Goal: Task Accomplishment & Management: Manage account settings

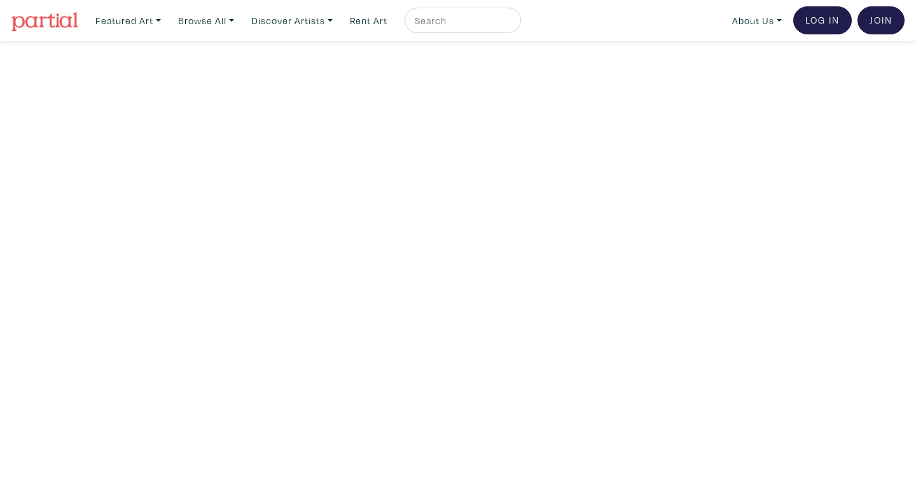
click at [462, 22] on input "text" at bounding box center [461, 21] width 95 height 16
paste input "[PERSON_NAME]"
type input "[PERSON_NAME]"
click at [512, 24] on button "submit" at bounding box center [512, 24] width 0 height 0
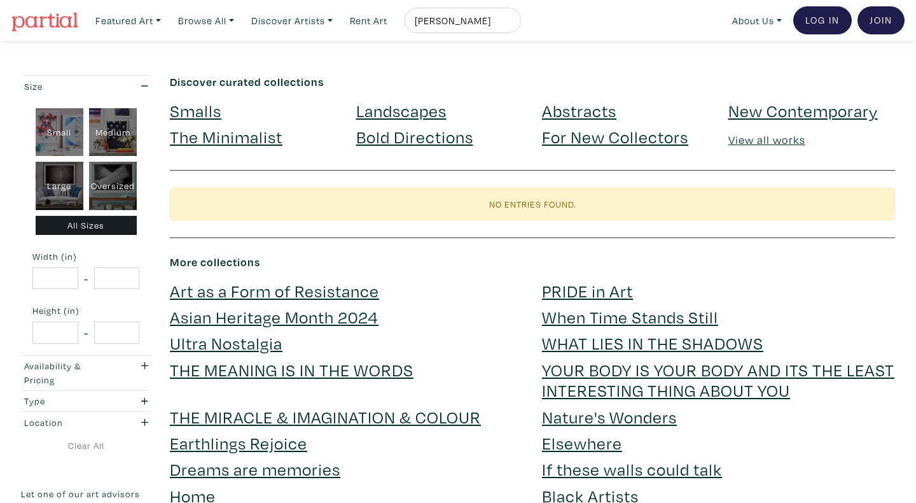
click at [457, 18] on input "[PERSON_NAME]" at bounding box center [461, 21] width 95 height 16
click at [457, 18] on input "vladimir spicanovic" at bounding box center [461, 21] width 95 height 16
type input "Amanda Boulos"
click at [512, 24] on button "submit" at bounding box center [512, 24] width 0 height 0
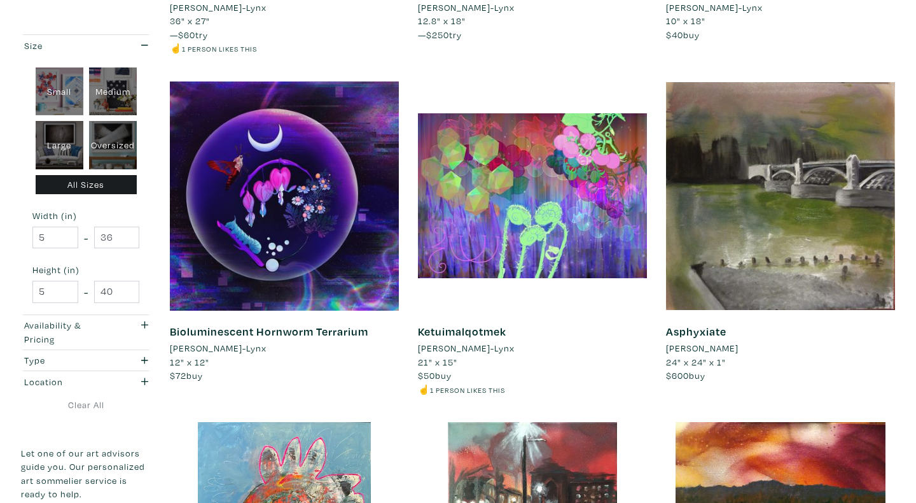
scroll to position [820, 0]
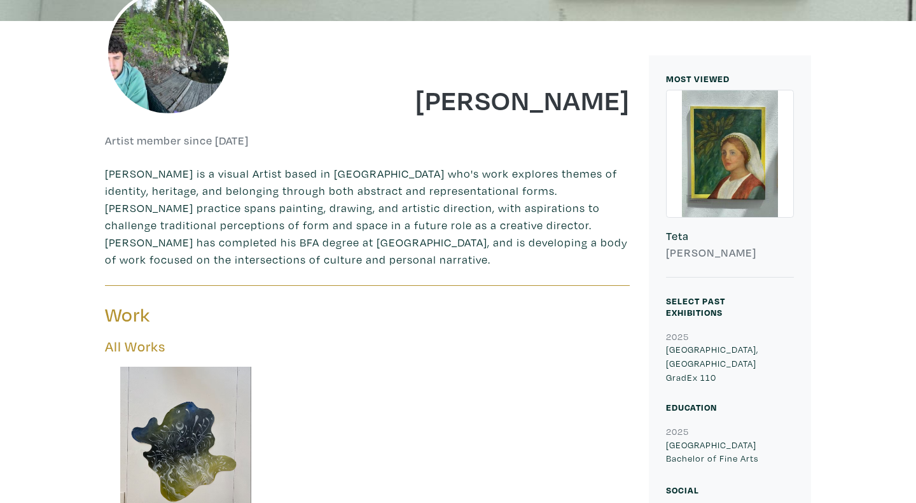
scroll to position [580, 0]
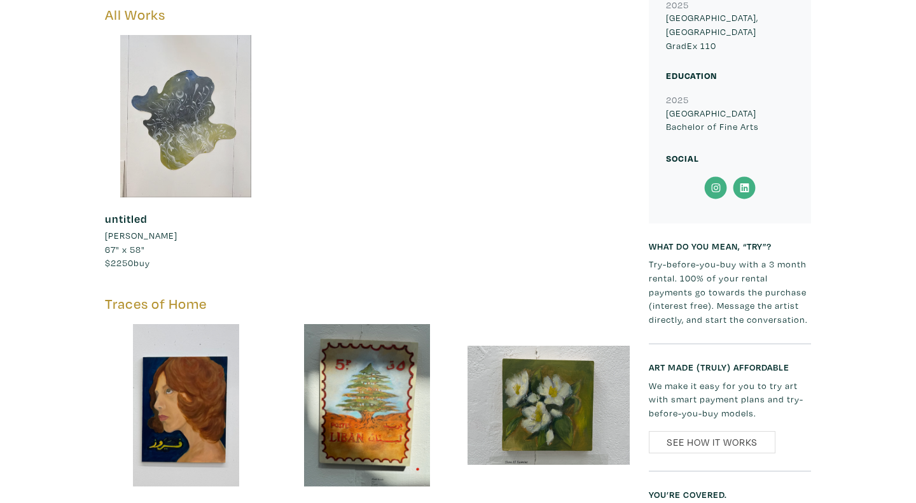
click at [207, 145] on div at bounding box center [186, 116] width 162 height 162
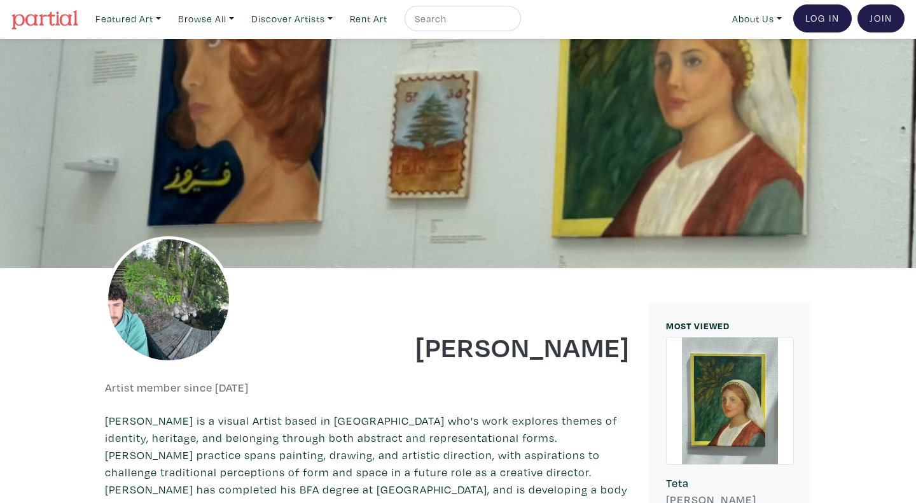
scroll to position [0, 0]
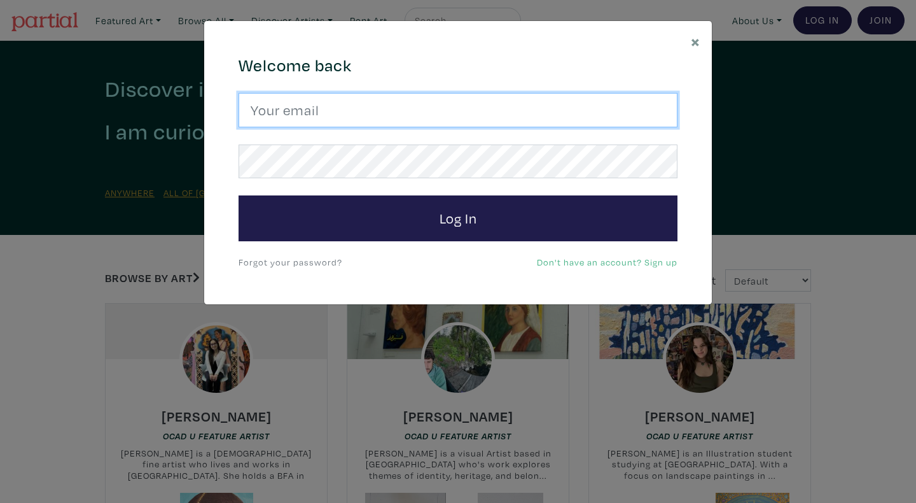
click at [321, 108] on input "email" at bounding box center [458, 110] width 439 height 34
type input "t.atallah03@gmail.com"
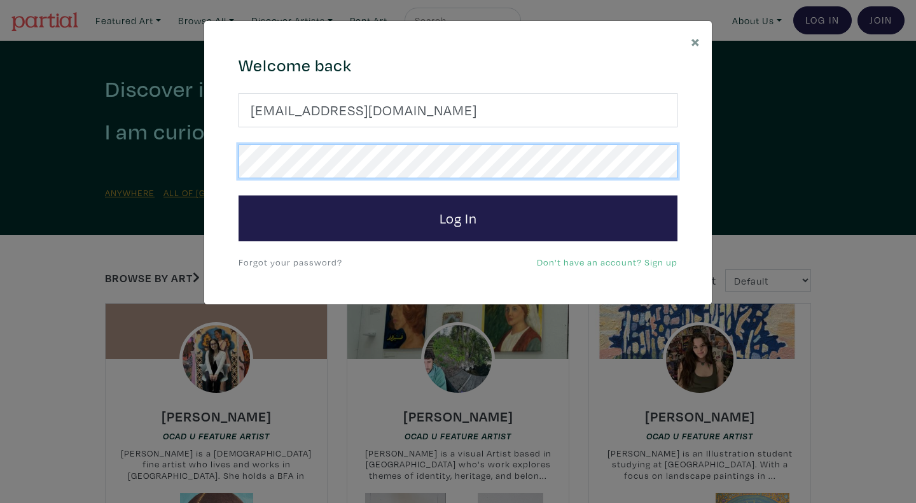
click at [239, 195] on button "Log In" at bounding box center [458, 218] width 439 height 46
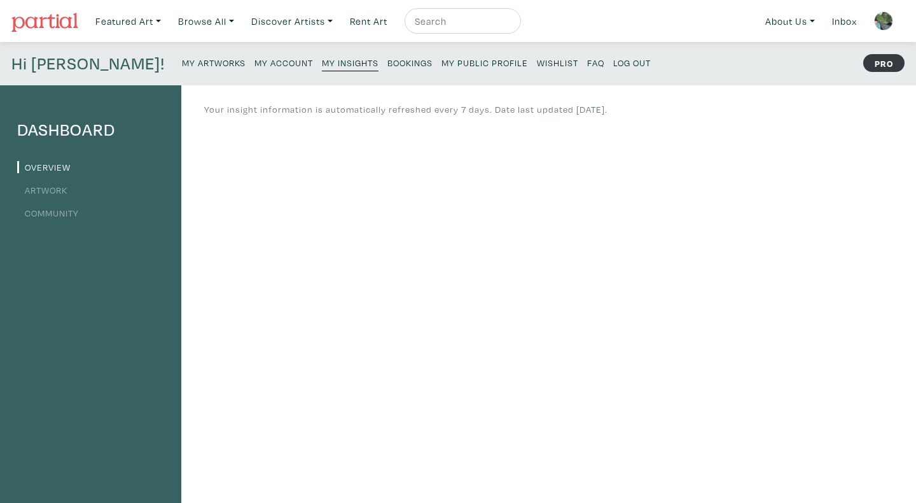
click at [48, 192] on link "Artwork" at bounding box center [42, 190] width 50 height 12
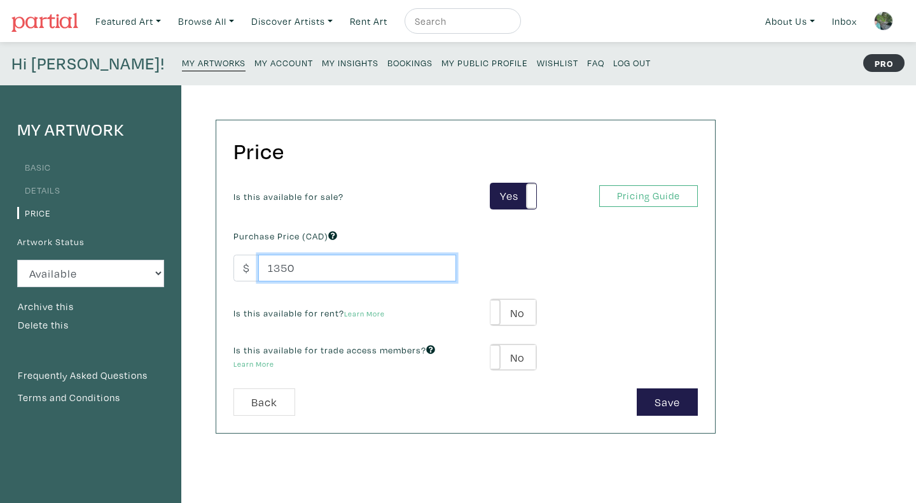
click at [324, 265] on input "1350" at bounding box center [357, 268] width 198 height 27
type input "115"
click at [287, 266] on input "1150" at bounding box center [357, 268] width 198 height 27
type input "1000"
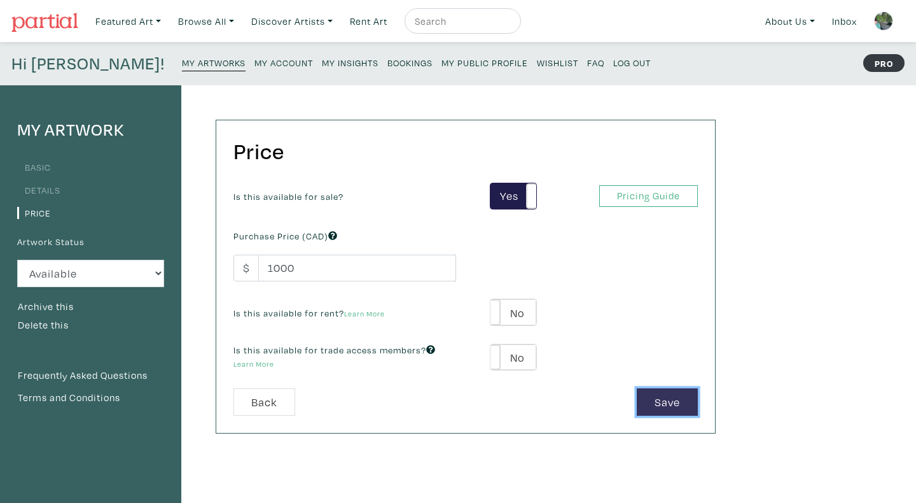
click at [668, 403] on button "Save" at bounding box center [667, 401] width 61 height 27
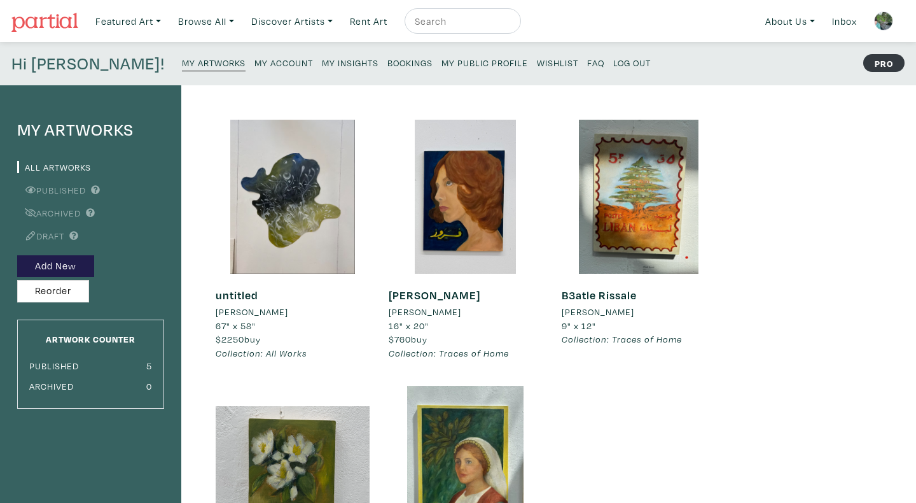
scroll to position [141, 0]
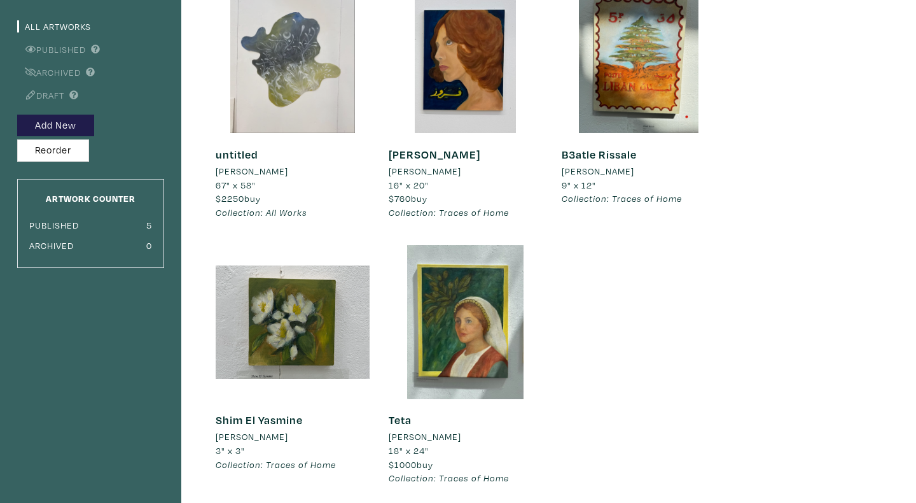
click at [286, 122] on div at bounding box center [293, 56] width 154 height 154
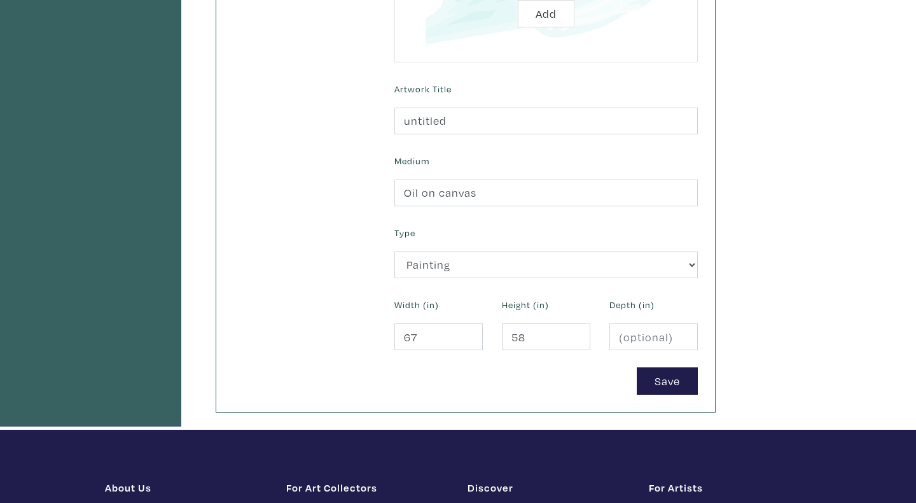
scroll to position [519, 0]
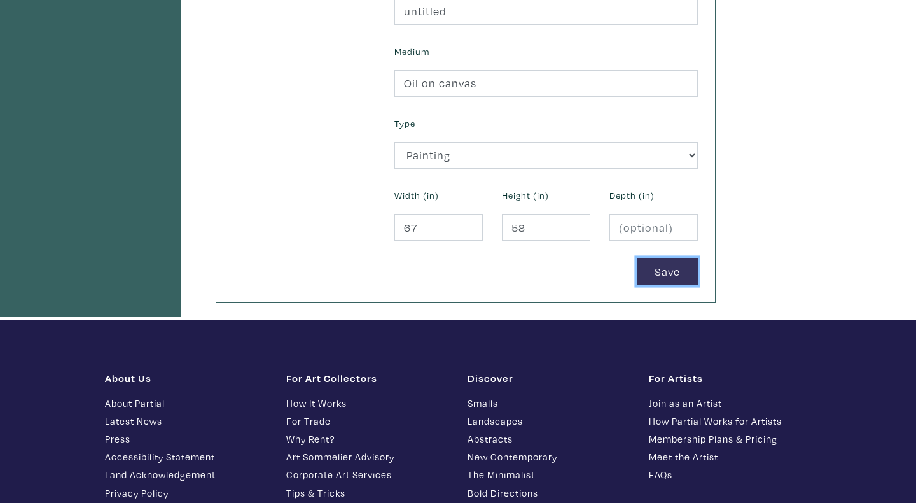
click at [662, 270] on button "Save" at bounding box center [667, 271] width 61 height 27
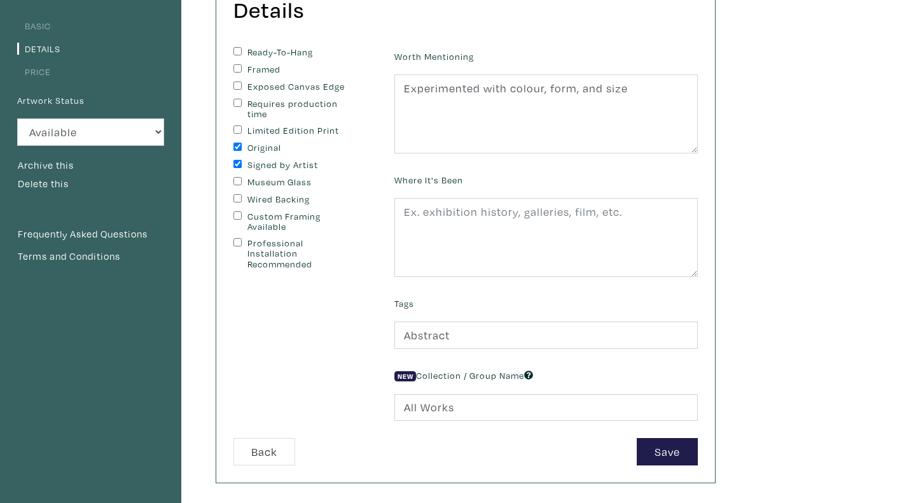
scroll to position [233, 0]
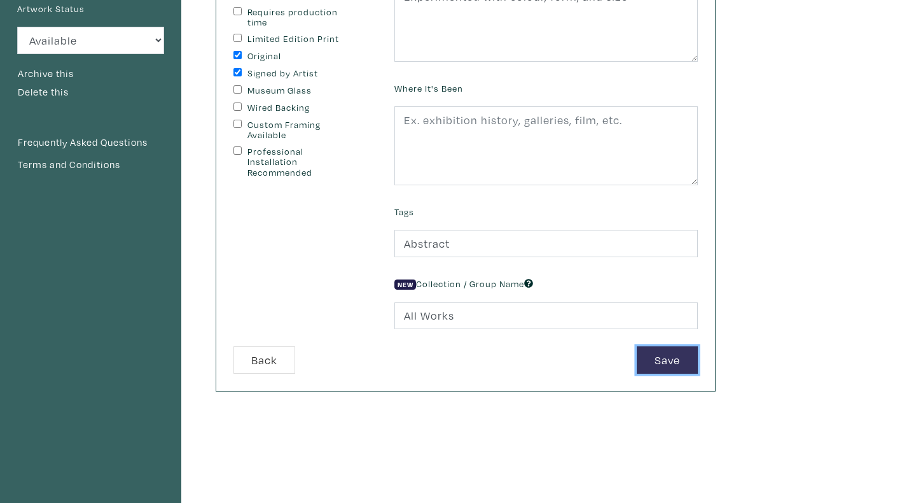
click at [669, 363] on button "Save" at bounding box center [667, 359] width 61 height 27
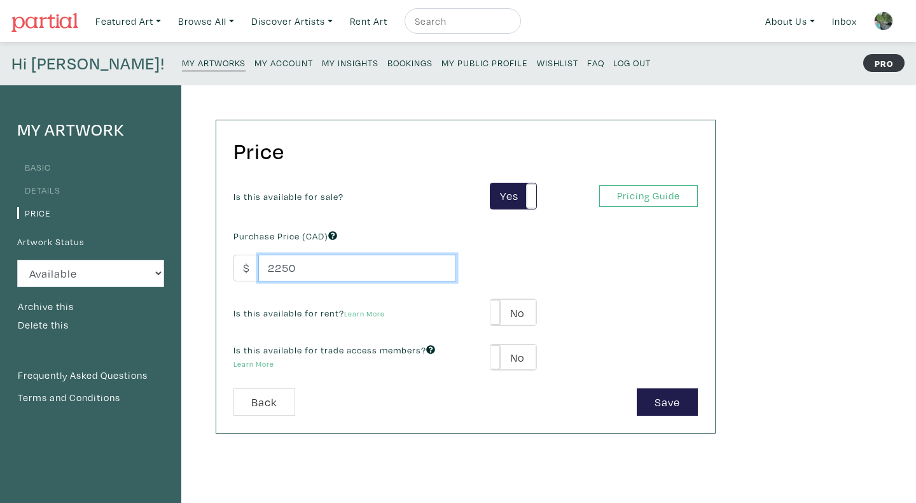
click at [288, 267] on input "2250" at bounding box center [357, 268] width 198 height 27
type input "2000"
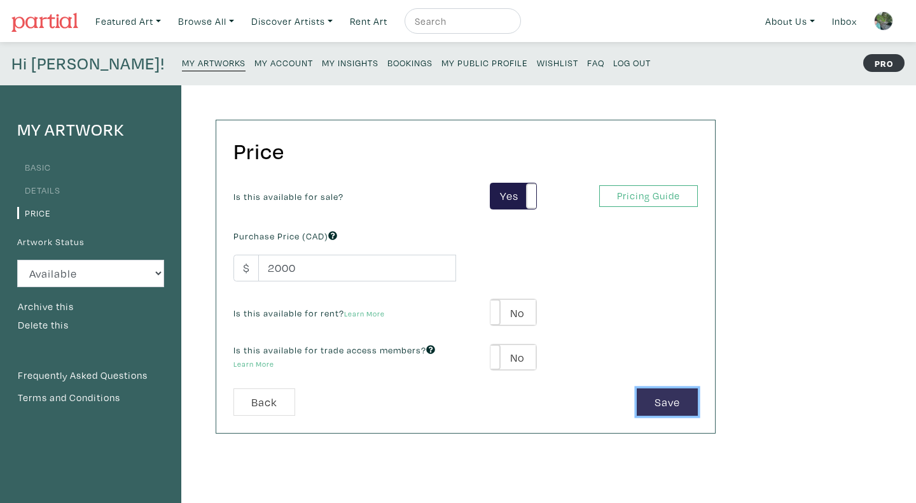
click at [654, 407] on button "Save" at bounding box center [667, 401] width 61 height 27
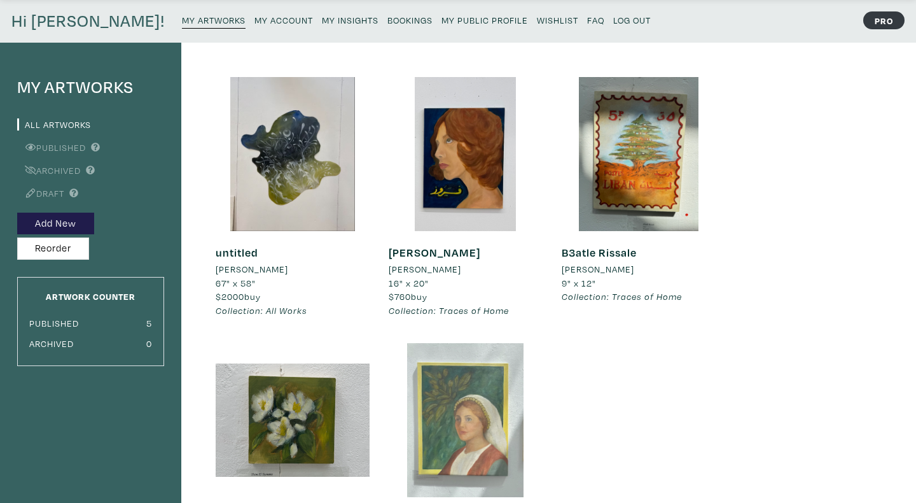
scroll to position [71, 0]
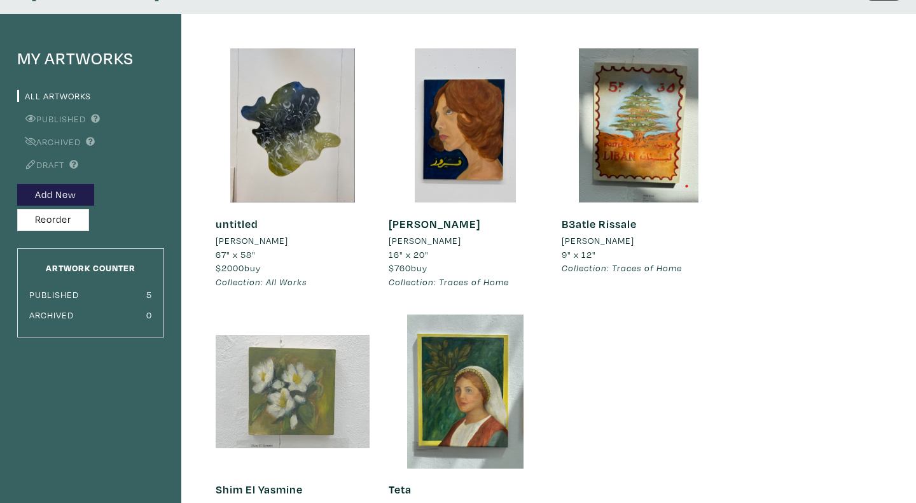
click at [314, 391] on div at bounding box center [293, 391] width 154 height 154
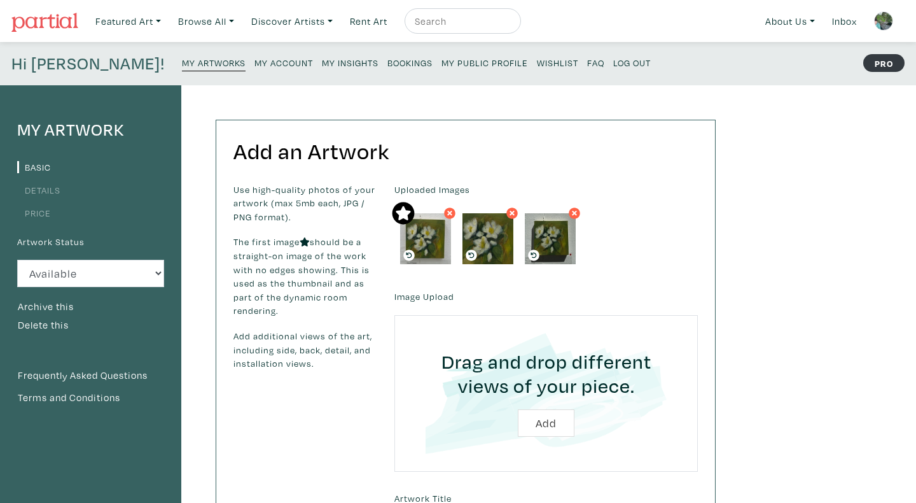
click at [513, 214] on icon at bounding box center [512, 213] width 5 height 5
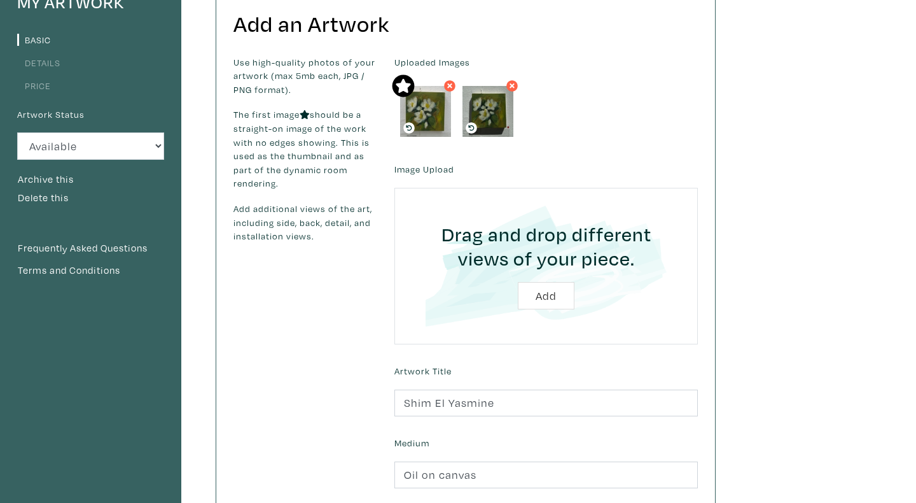
scroll to position [522, 0]
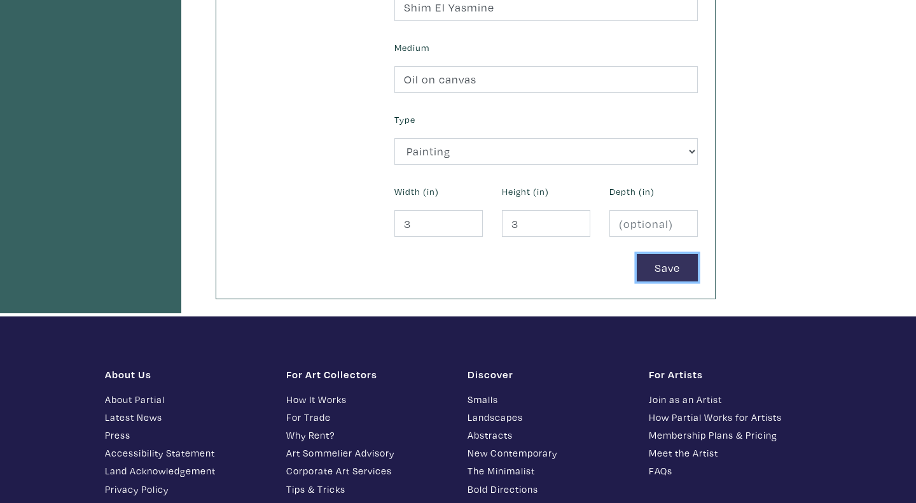
click at [666, 276] on button "Save" at bounding box center [667, 267] width 61 height 27
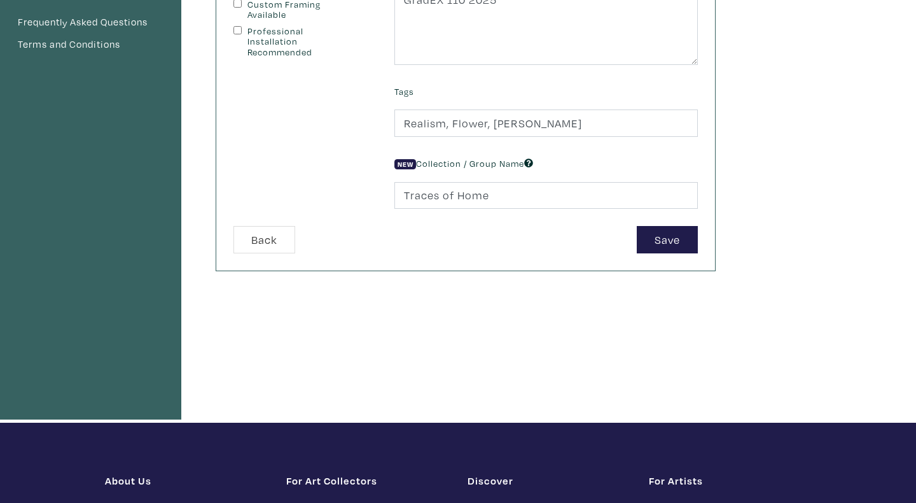
scroll to position [454, 0]
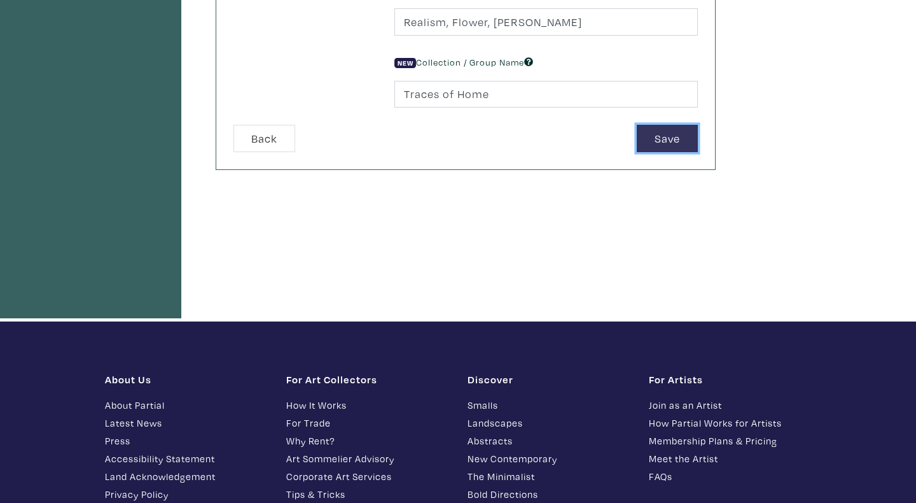
click at [671, 146] on button "Save" at bounding box center [667, 138] width 61 height 27
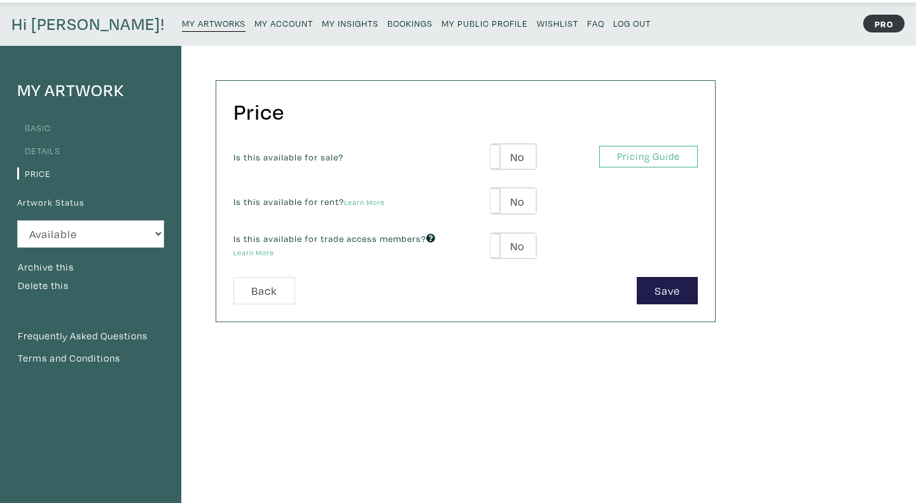
scroll to position [108, 0]
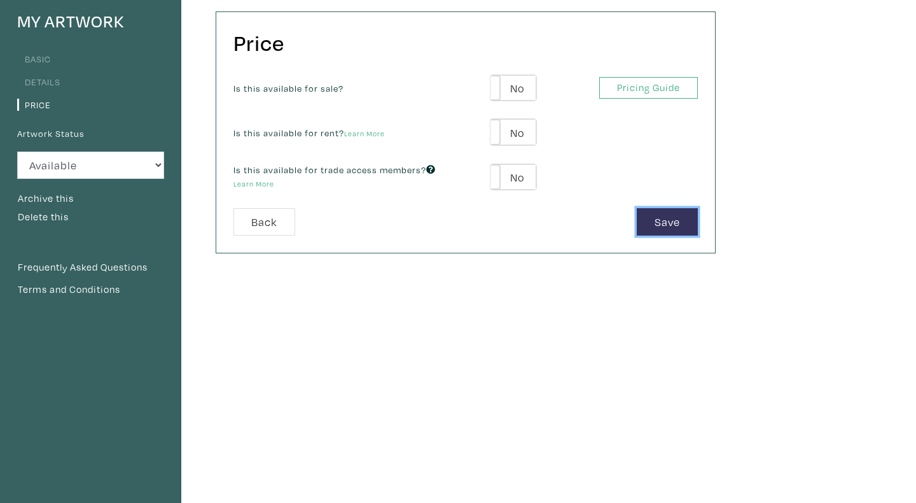
click at [676, 228] on button "Save" at bounding box center [667, 221] width 61 height 27
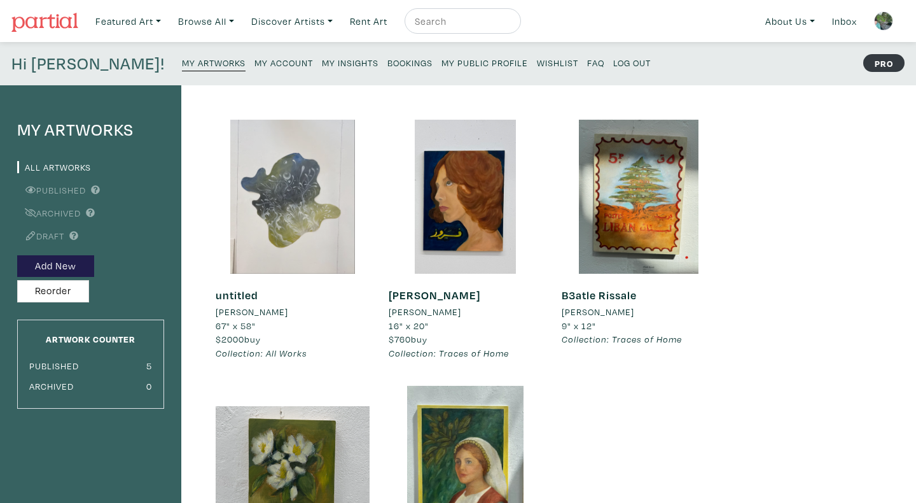
click at [284, 212] on div at bounding box center [293, 197] width 154 height 154
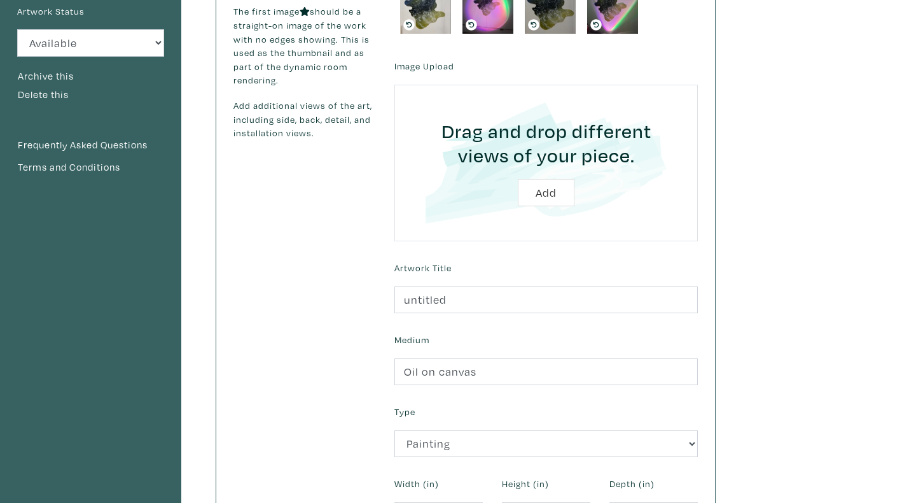
scroll to position [317, 0]
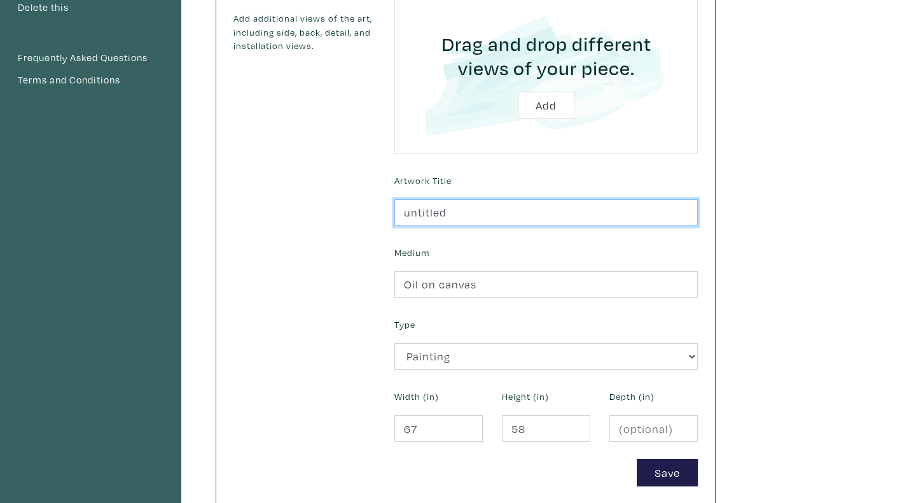
click at [448, 214] on input "untitled" at bounding box center [545, 212] width 303 height 27
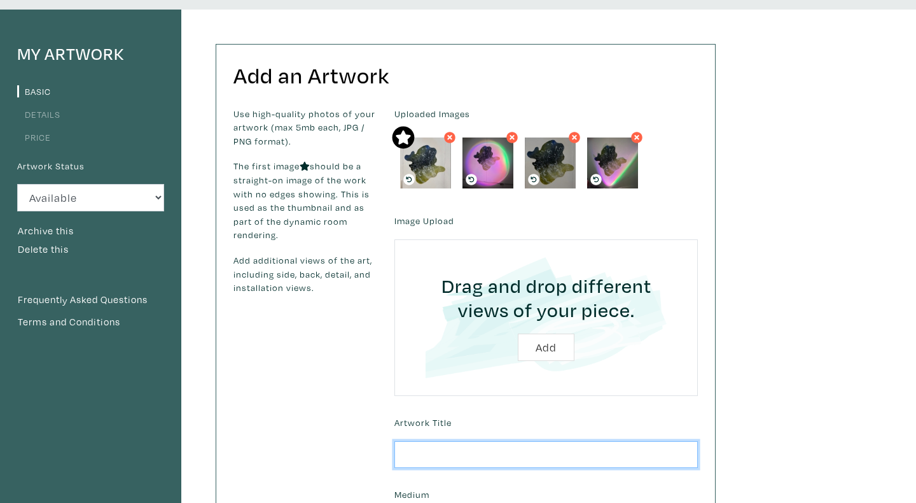
scroll to position [348, 0]
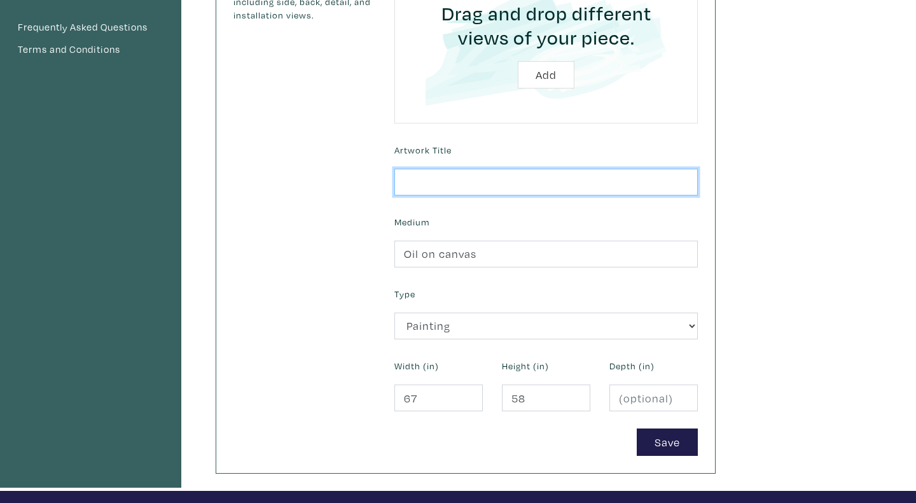
click at [435, 182] on input "text" at bounding box center [545, 182] width 303 height 27
paste input "Equilibrium"
type input "Equilibrium"
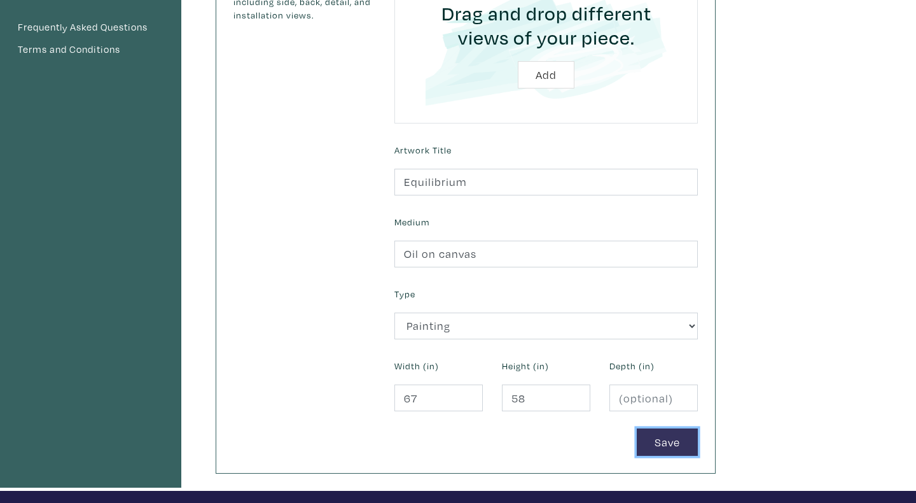
click at [655, 440] on button "Save" at bounding box center [667, 441] width 61 height 27
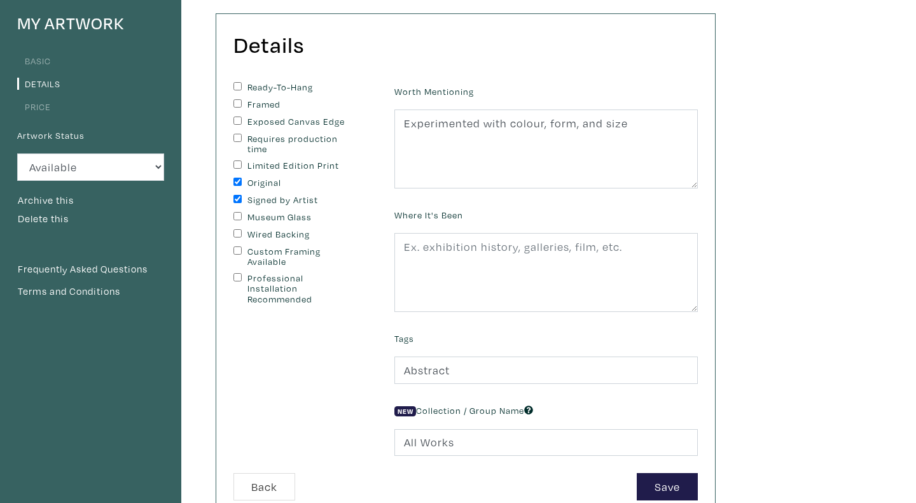
scroll to position [150, 0]
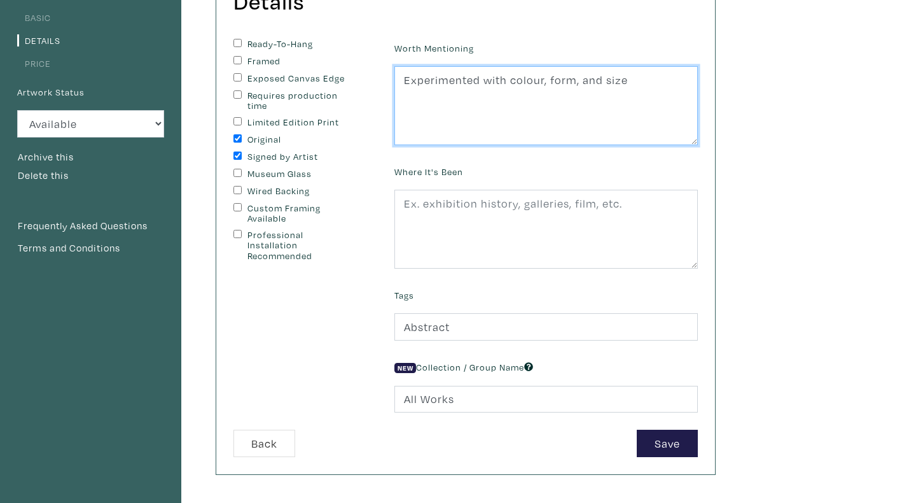
drag, startPoint x: 478, startPoint y: 78, endPoint x: 388, endPoint y: 78, distance: 89.7
click at [388, 78] on div "Worth Mentioning Experimented with colour, form, and size" at bounding box center [546, 92] width 323 height 106
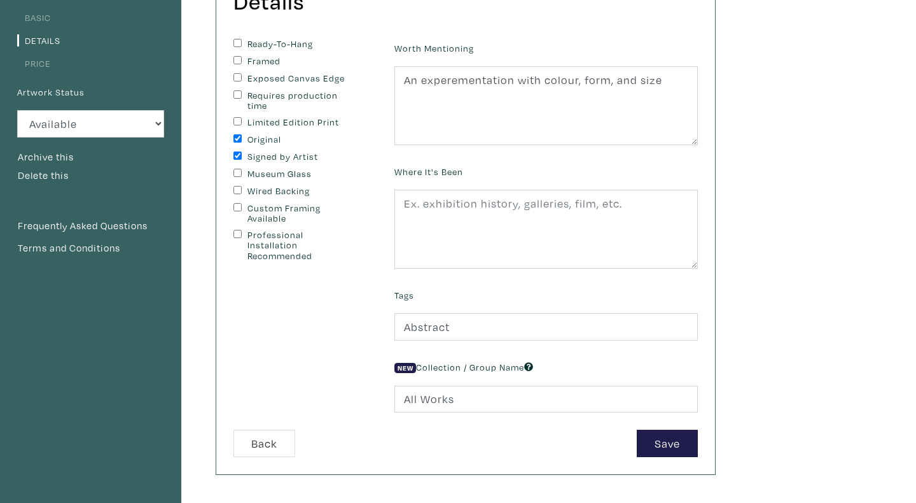
click at [811, 162] on div "My Artwork Basic Details Price Artwork Status Available Sold Rented Unavailable…" at bounding box center [458, 281] width 916 height 690
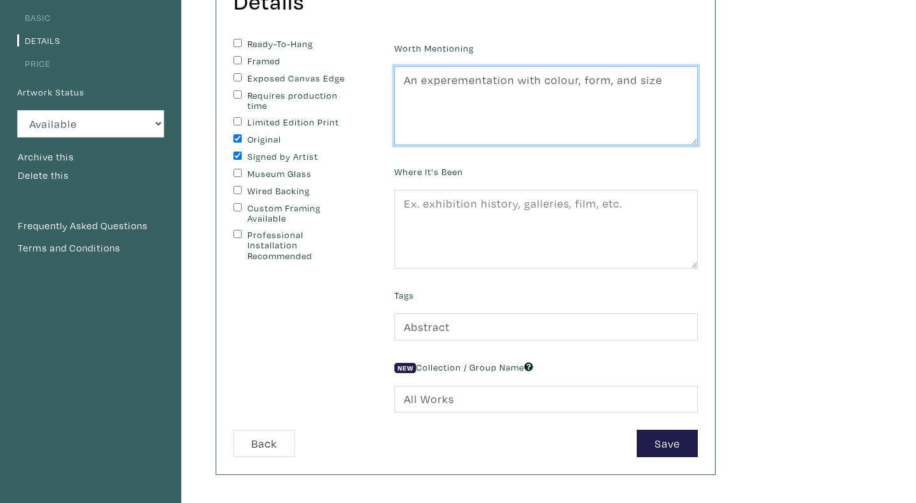
click at [484, 80] on textarea "Experimented with colour, form, and size" at bounding box center [545, 105] width 303 height 79
click at [662, 84] on textarea "Experimented with colour, form, and size" at bounding box center [545, 105] width 303 height 79
type textarea "An experimentation with colour, form, and size"
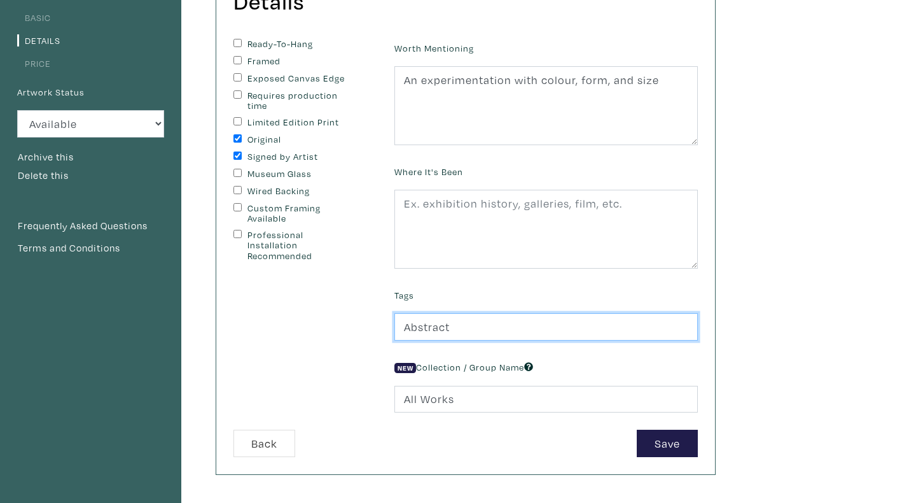
click at [462, 327] on input "Abstract" at bounding box center [545, 326] width 303 height 27
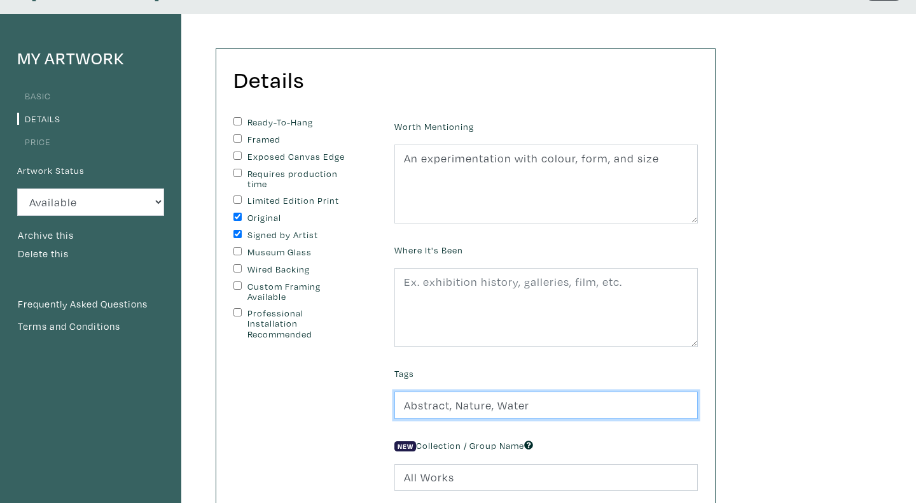
scroll to position [50, 0]
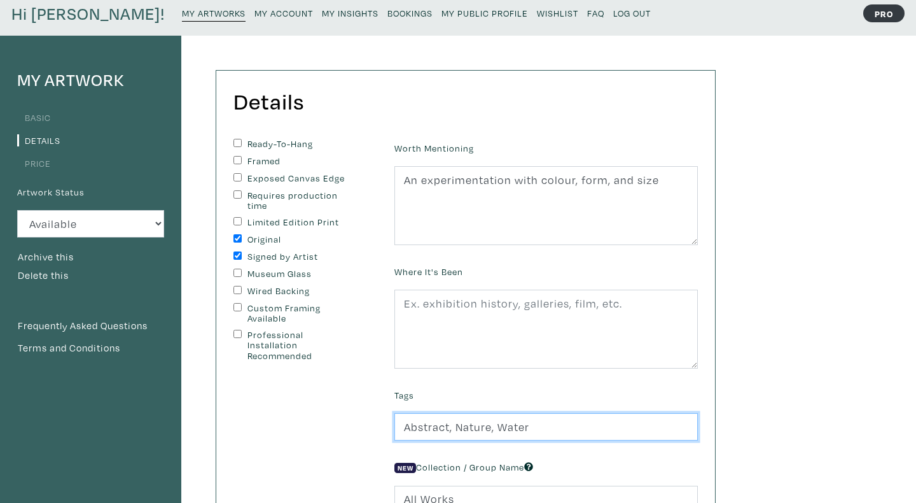
type input "Abstract, Nature, Water"
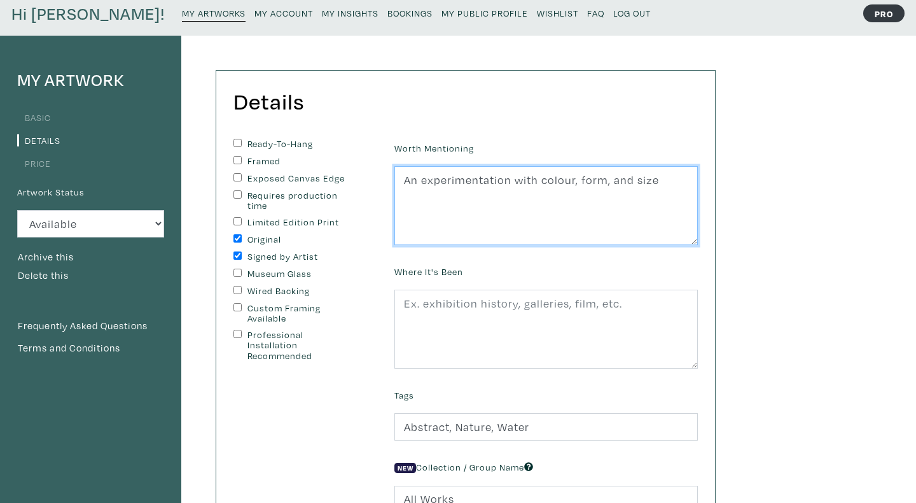
click at [450, 214] on textarea "Experimented with colour, form, and size" at bounding box center [545, 205] width 303 height 79
type textarea "An experimentation with colour, form, and size"
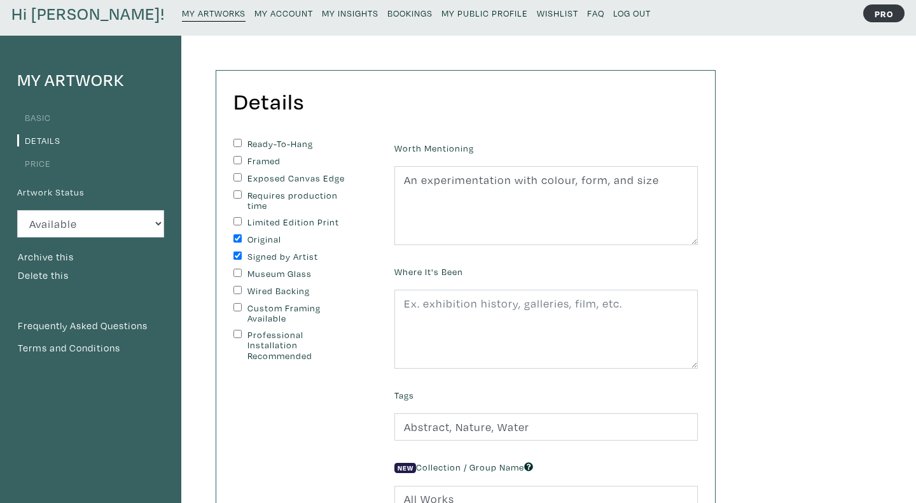
click at [772, 335] on div "My Artwork Basic Details Price Artwork Status Available Sold Rented Unavailable…" at bounding box center [458, 381] width 916 height 690
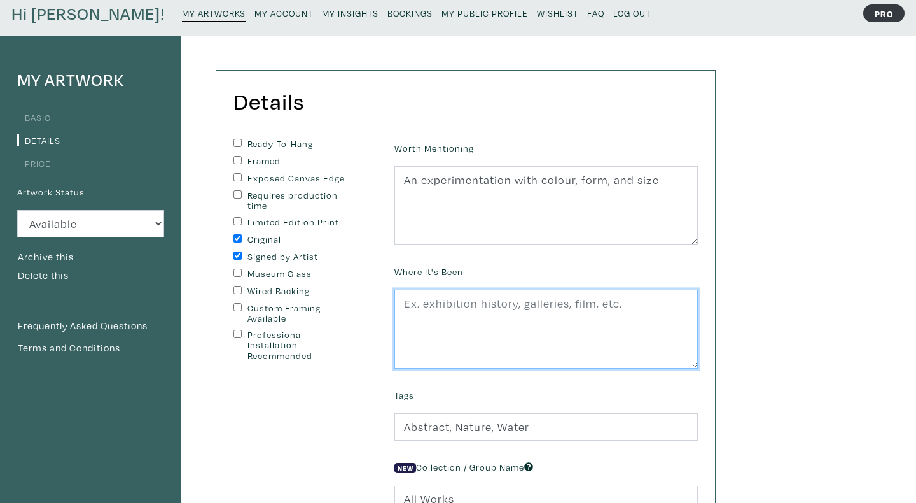
click at [606, 340] on textarea at bounding box center [545, 328] width 303 height 79
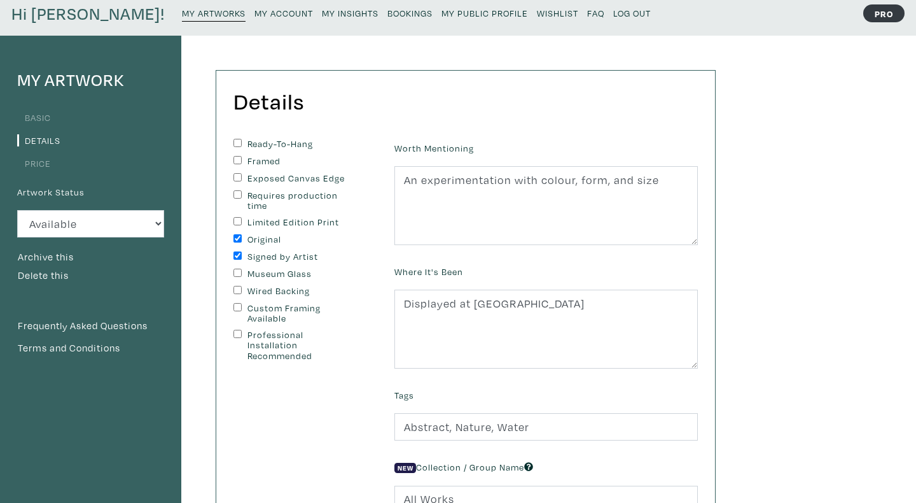
click at [784, 373] on div "My Artwork Basic Details Price Artwork Status Available Sold Rented Unavailable…" at bounding box center [458, 381] width 916 height 690
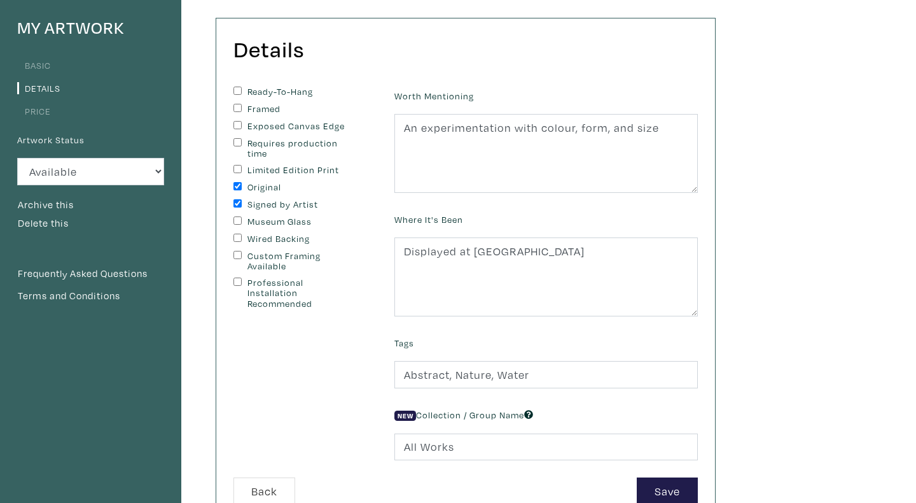
scroll to position [131, 0]
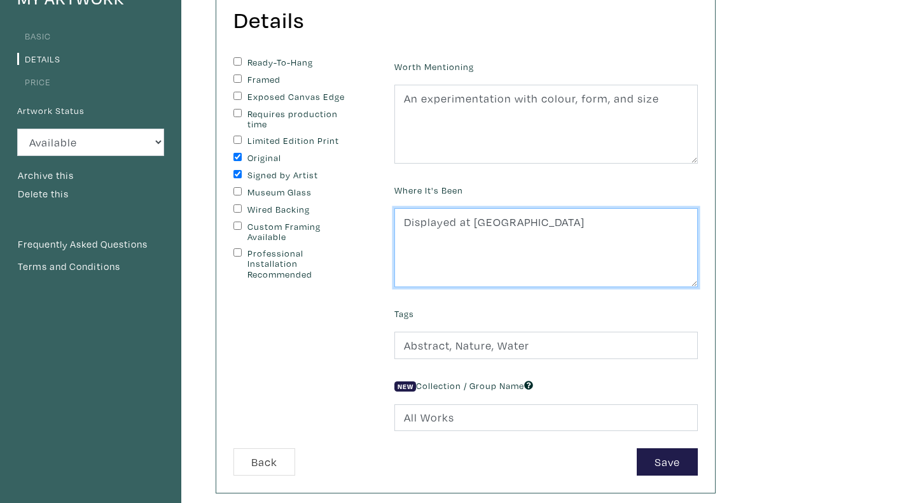
drag, startPoint x: 472, startPoint y: 221, endPoint x: 363, endPoint y: 221, distance: 108.8
click at [363, 221] on form "Ready-To-Hang Framed Exposed Canvas Edge Requires production time Limited Editi…" at bounding box center [466, 266] width 484 height 418
click at [510, 230] on textarea "[GEOGRAPHIC_DATA]" at bounding box center [545, 247] width 303 height 79
type textarea "Ocad University 2023"
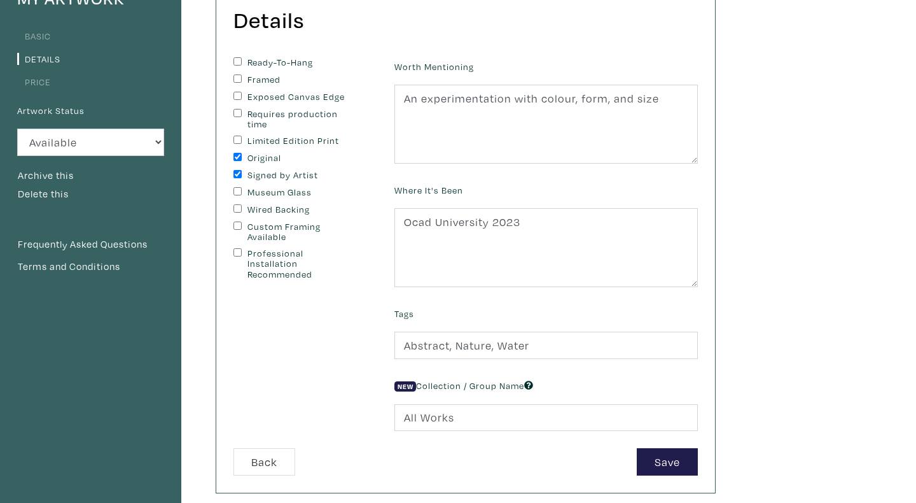
click at [776, 359] on div "My Artwork Basic Details Price Artwork Status Available Sold Rented Unavailable…" at bounding box center [458, 299] width 916 height 690
click at [646, 456] on button "Save" at bounding box center [667, 461] width 61 height 27
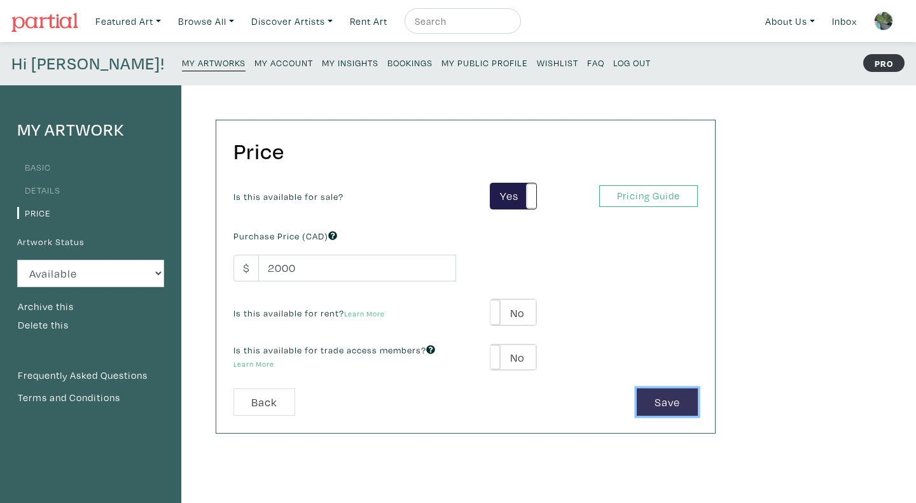
click at [690, 404] on button "Save" at bounding box center [667, 401] width 61 height 27
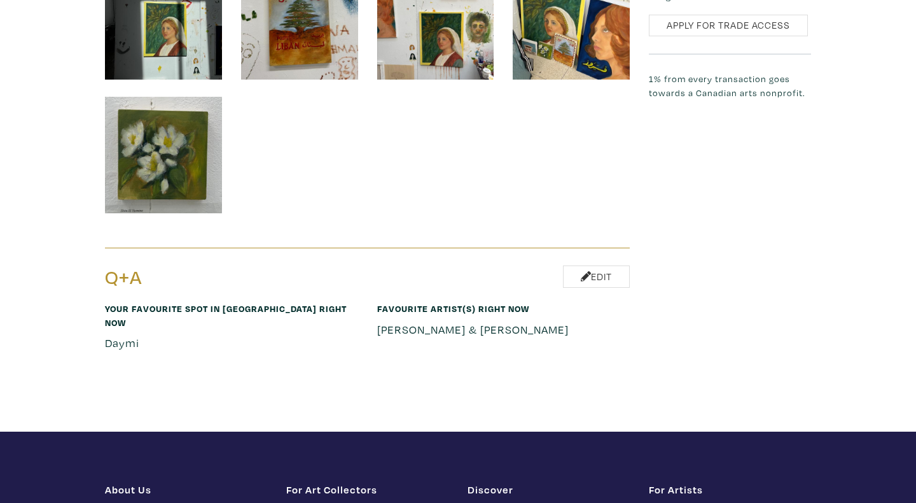
scroll to position [1348, 0]
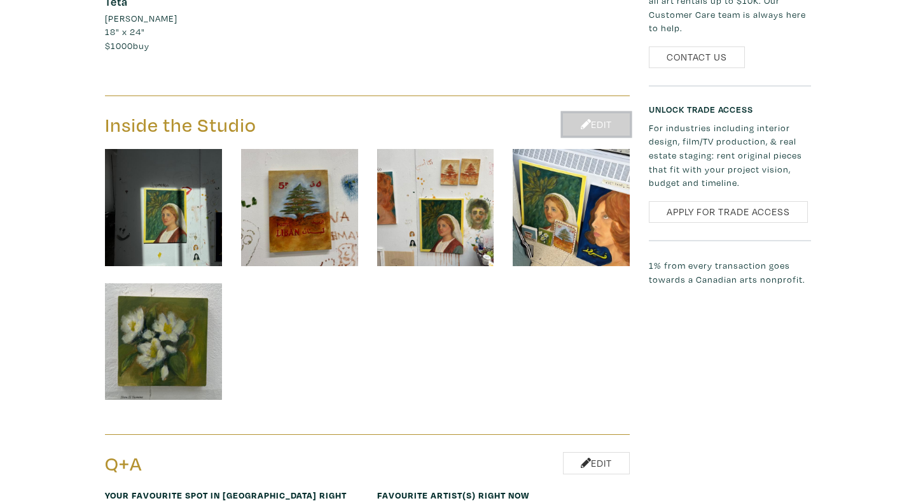
click at [603, 124] on link "Edit" at bounding box center [596, 124] width 67 height 22
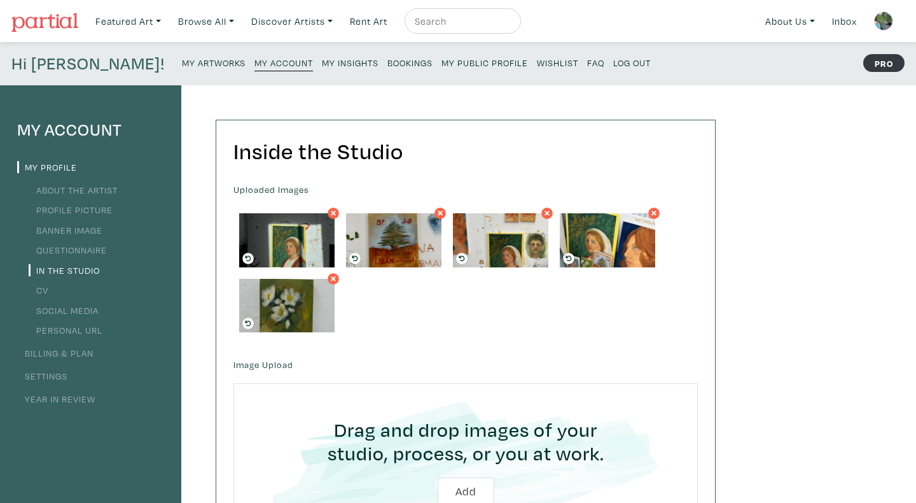
scroll to position [37, 0]
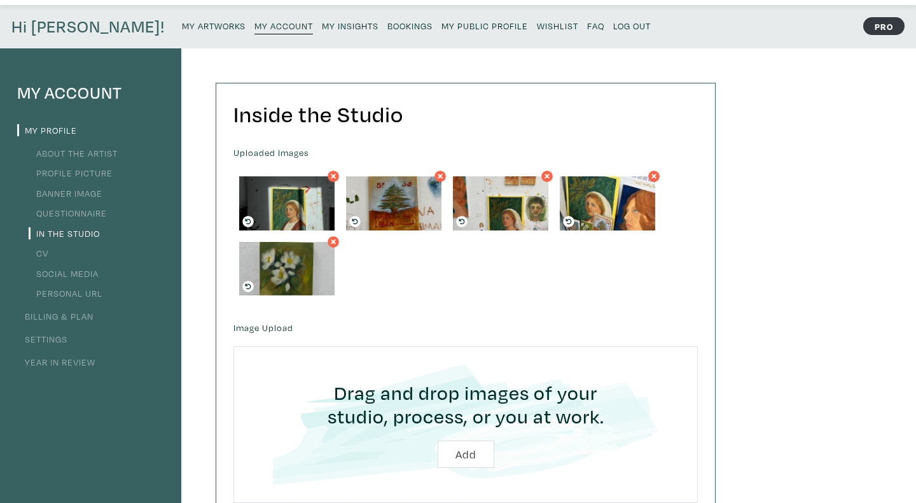
click at [333, 242] on icon at bounding box center [333, 241] width 5 height 5
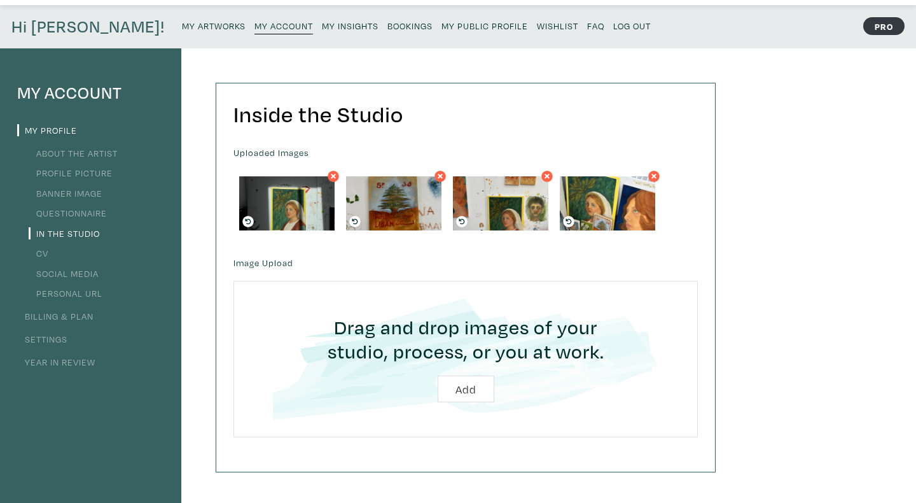
type input "C:\fakepath\Screen Shot [DATE] 5.57.27 PM.png"
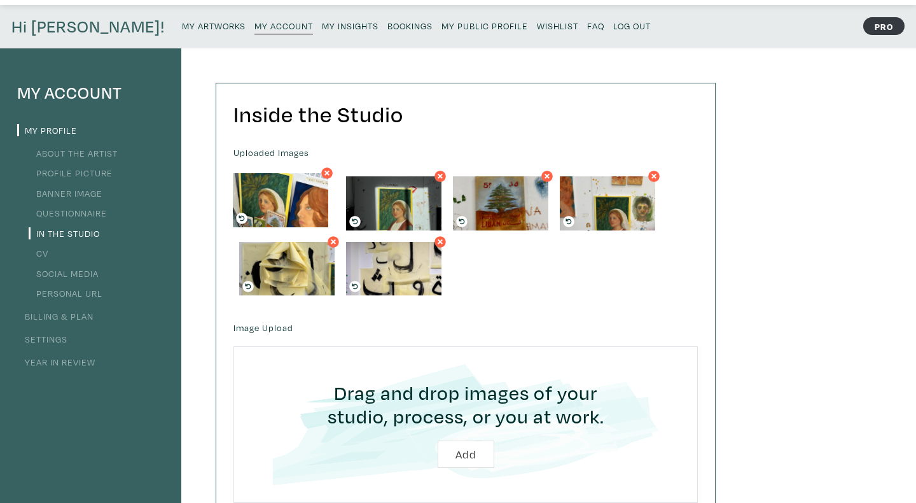
drag, startPoint x: 595, startPoint y: 200, endPoint x: 272, endPoint y: 199, distance: 322.6
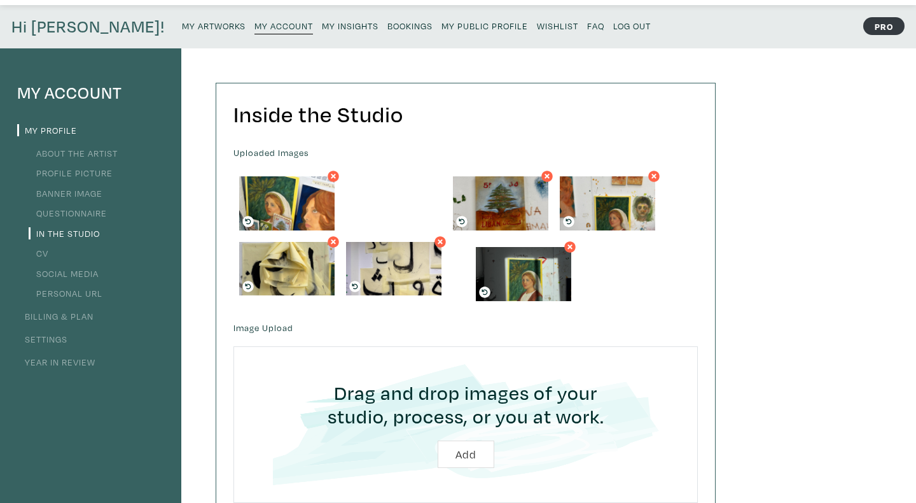
drag, startPoint x: 415, startPoint y: 199, endPoint x: 547, endPoint y: 270, distance: 149.4
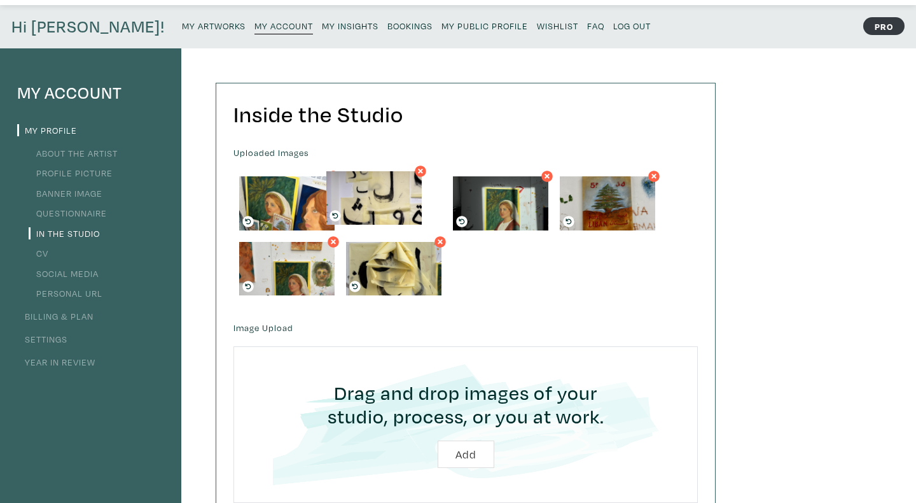
drag, startPoint x: 405, startPoint y: 254, endPoint x: 395, endPoint y: 190, distance: 64.4
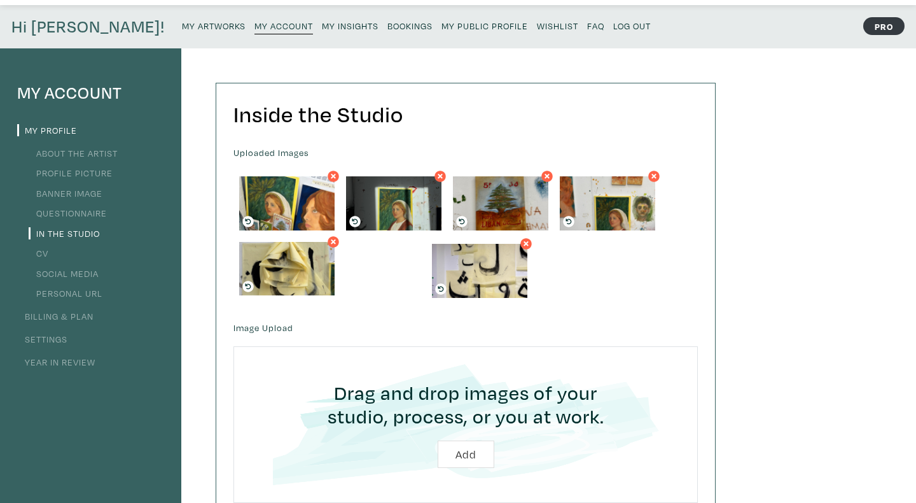
drag, startPoint x: 393, startPoint y: 206, endPoint x: 480, endPoint y: 274, distance: 110.6
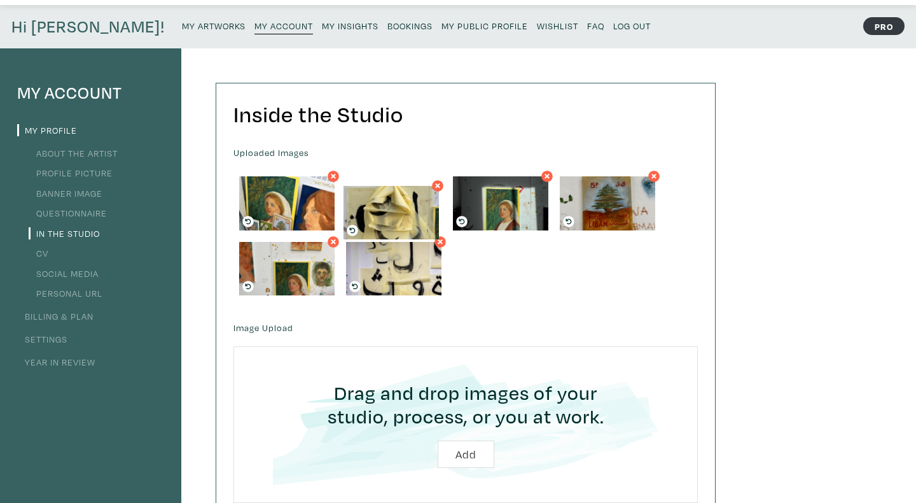
drag, startPoint x: 251, startPoint y: 253, endPoint x: 355, endPoint y: 197, distance: 118.4
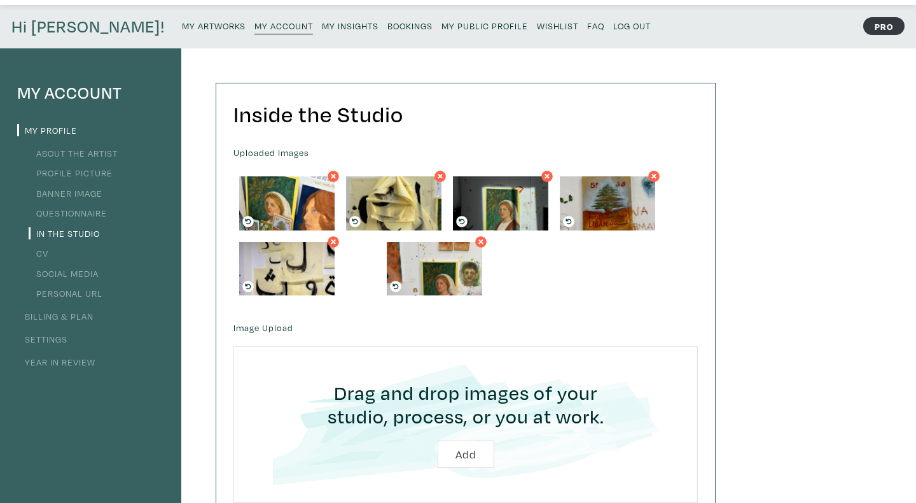
drag, startPoint x: 303, startPoint y: 270, endPoint x: 466, endPoint y: 270, distance: 162.2
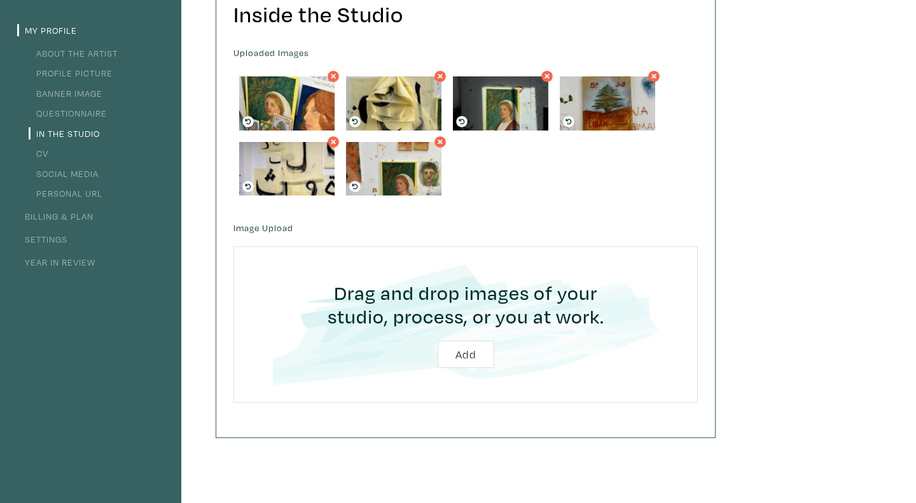
scroll to position [79, 0]
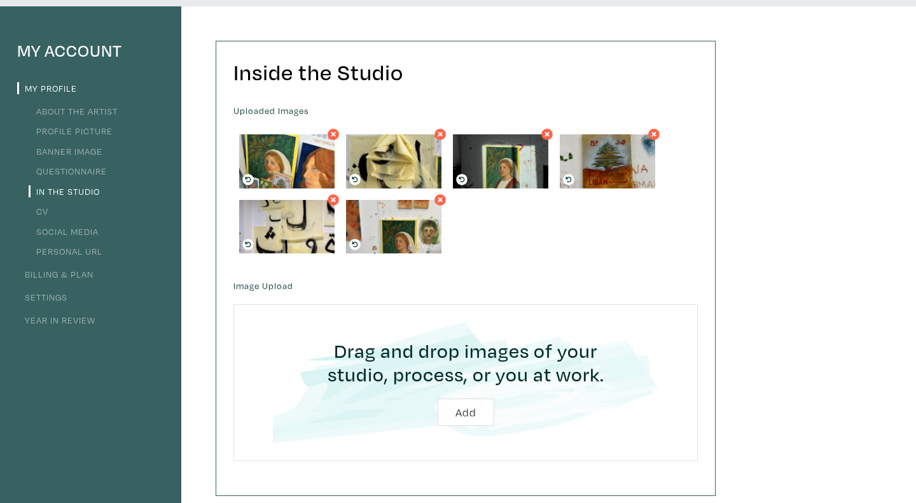
click at [60, 86] on link "My Profile" at bounding box center [47, 88] width 60 height 12
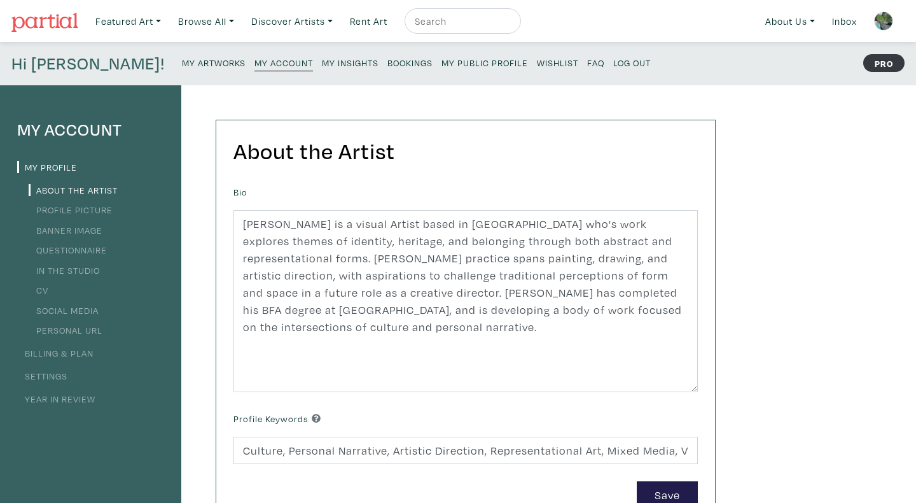
click at [880, 22] on img at bounding box center [883, 20] width 19 height 19
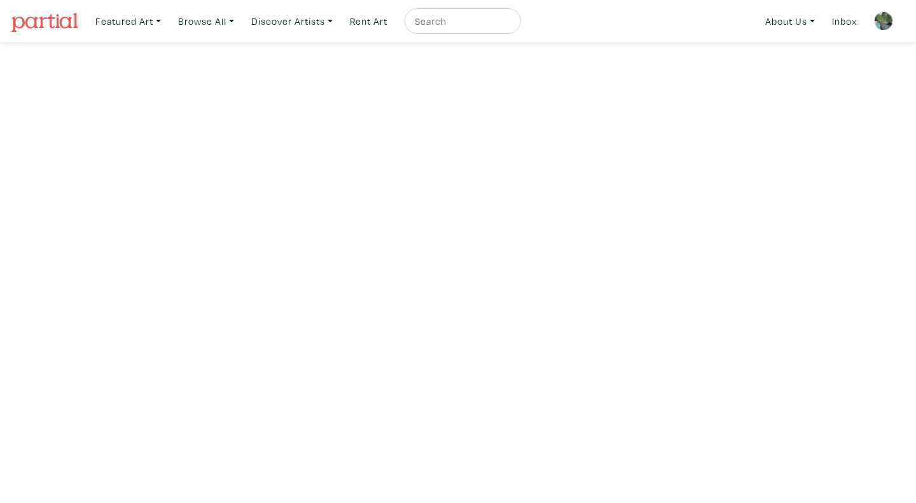
click at [447, 18] on input "text" at bounding box center [461, 21] width 95 height 16
type input "[PERSON_NAME]"
click at [512, 25] on button "submit" at bounding box center [512, 25] width 0 height 0
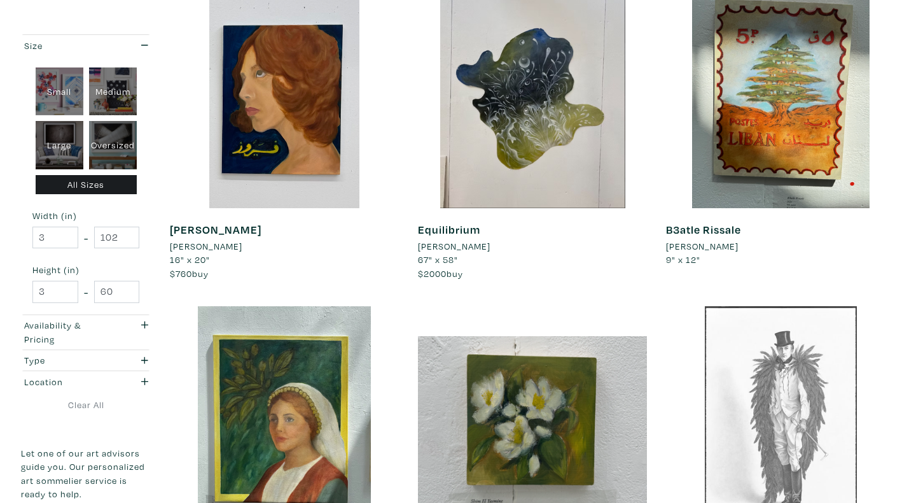
scroll to position [380, 0]
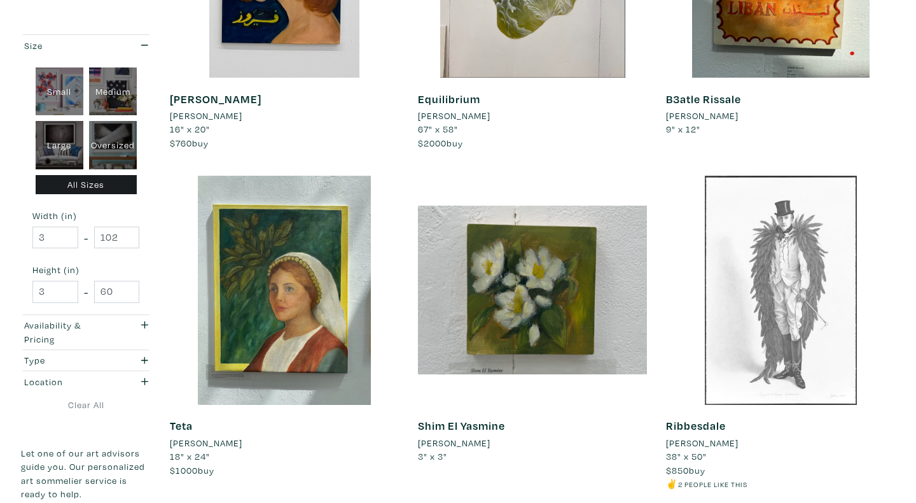
click at [440, 443] on li "[PERSON_NAME]" at bounding box center [454, 443] width 73 height 14
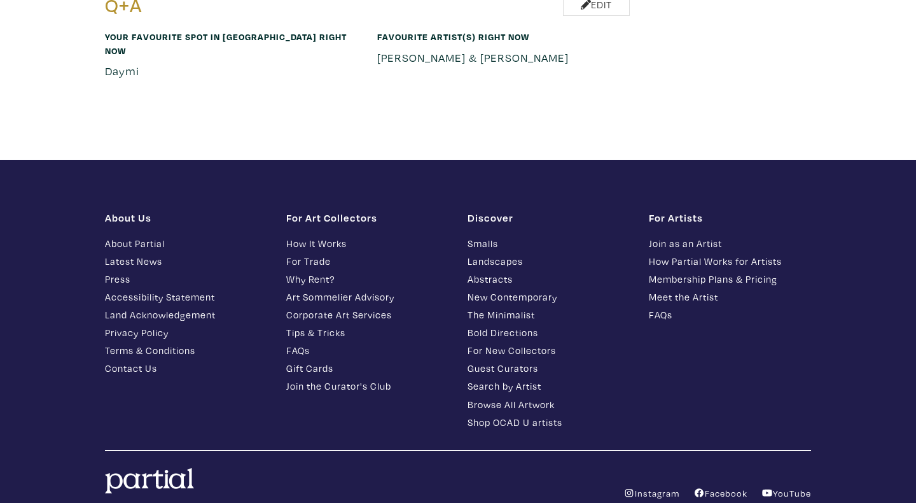
scroll to position [1687, 0]
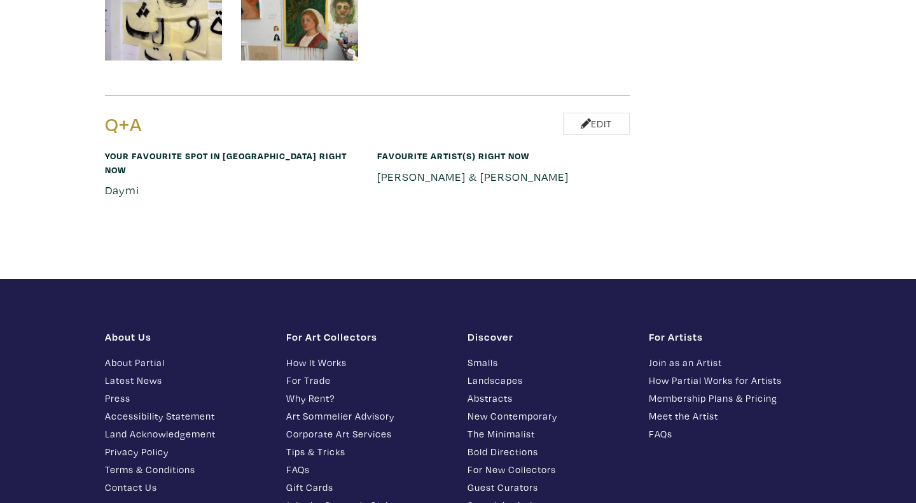
click at [123, 181] on p "Daymi" at bounding box center [231, 189] width 253 height 17
copy p "Daymi"
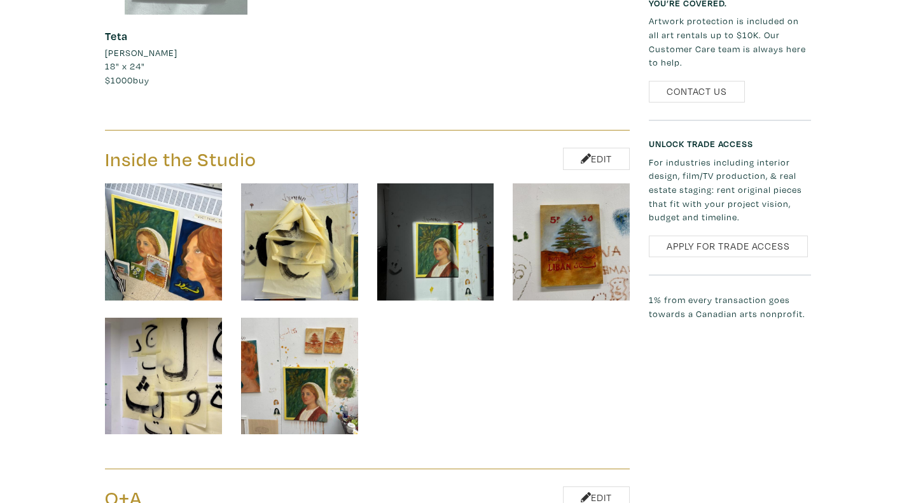
scroll to position [1310, 0]
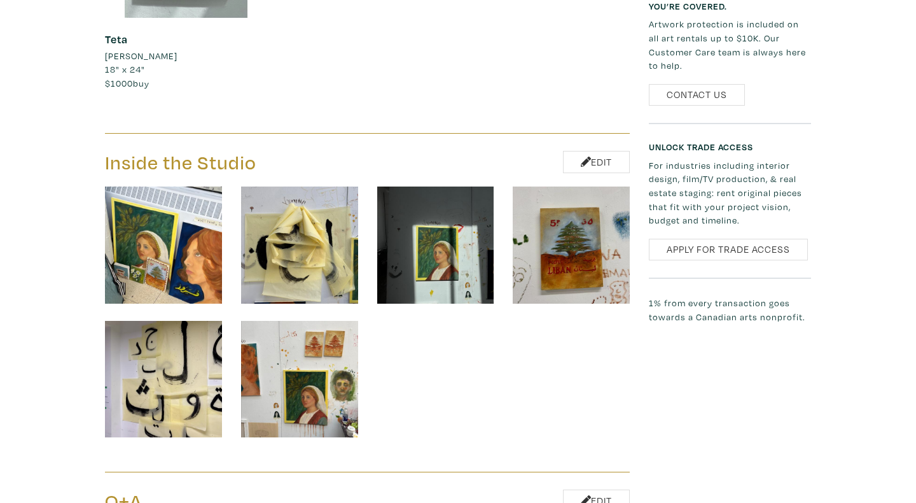
click at [219, 262] on img at bounding box center [163, 244] width 117 height 117
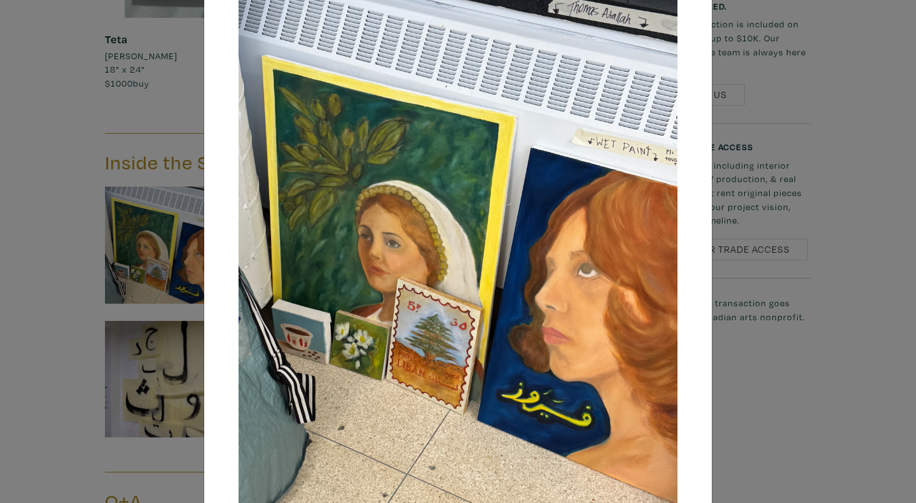
scroll to position [158, 0]
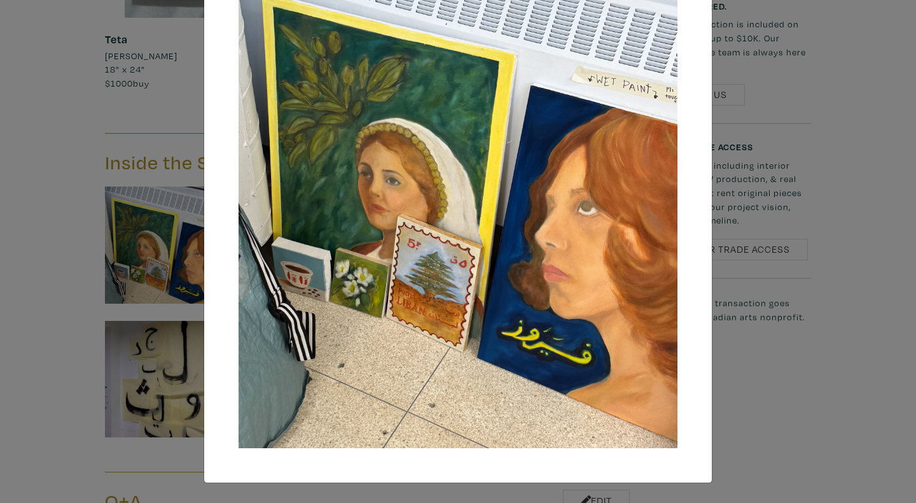
click at [806, 346] on div "× Save changes Close" at bounding box center [458, 251] width 916 height 503
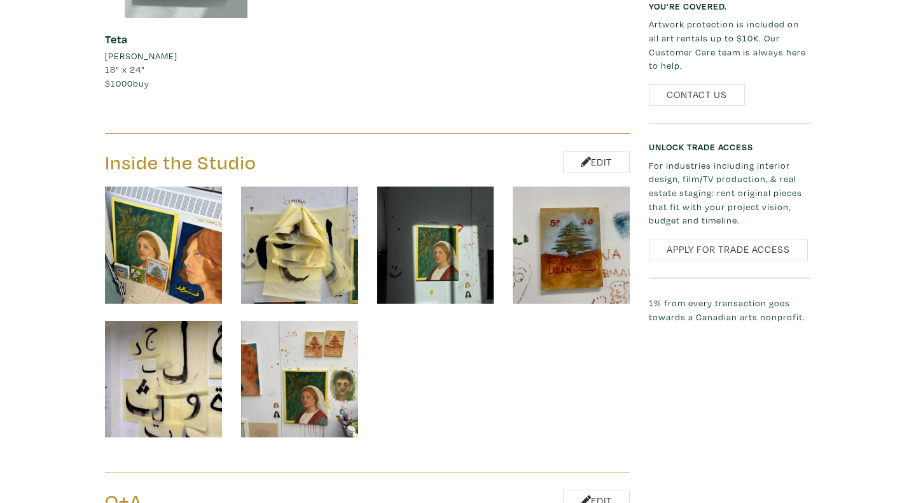
click at [310, 287] on img at bounding box center [299, 244] width 117 height 117
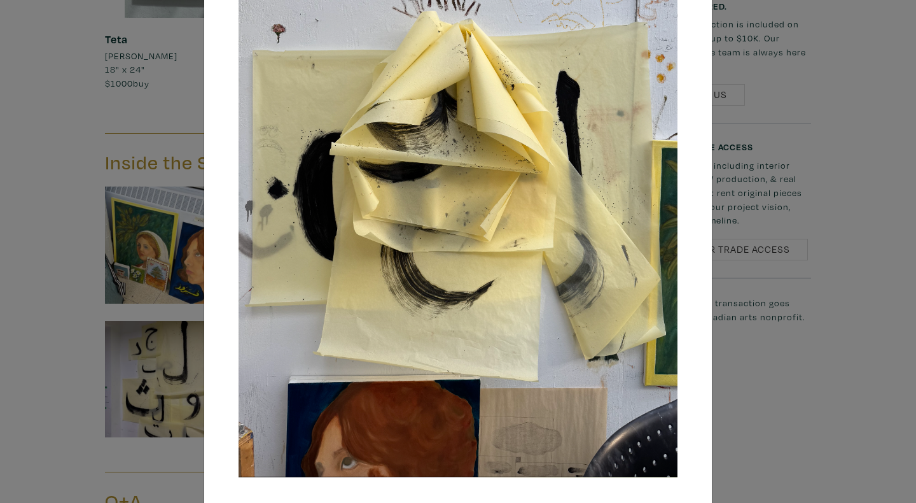
scroll to position [206, 0]
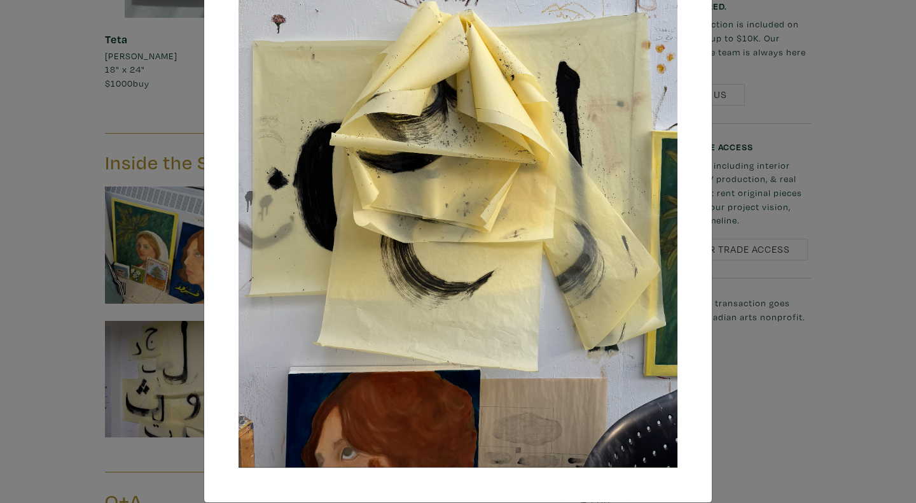
click at [832, 317] on div "× Save changes Close" at bounding box center [458, 251] width 916 height 503
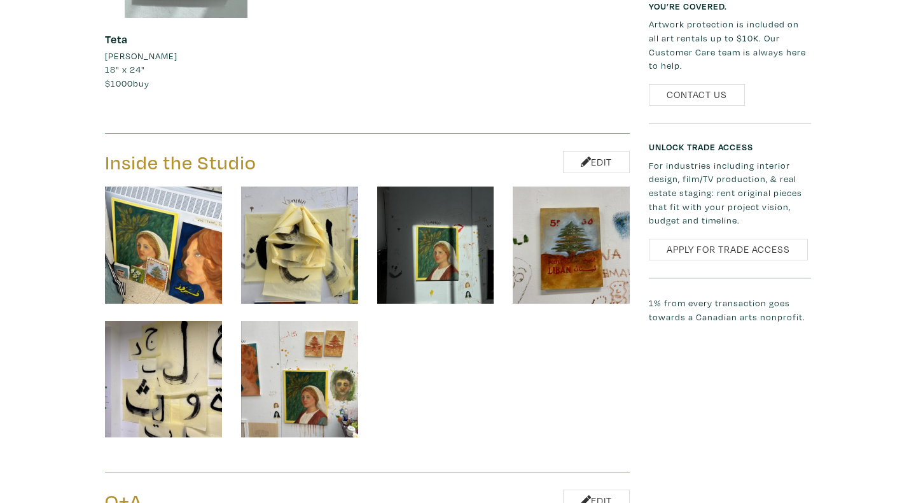
click at [340, 346] on img at bounding box center [299, 379] width 117 height 117
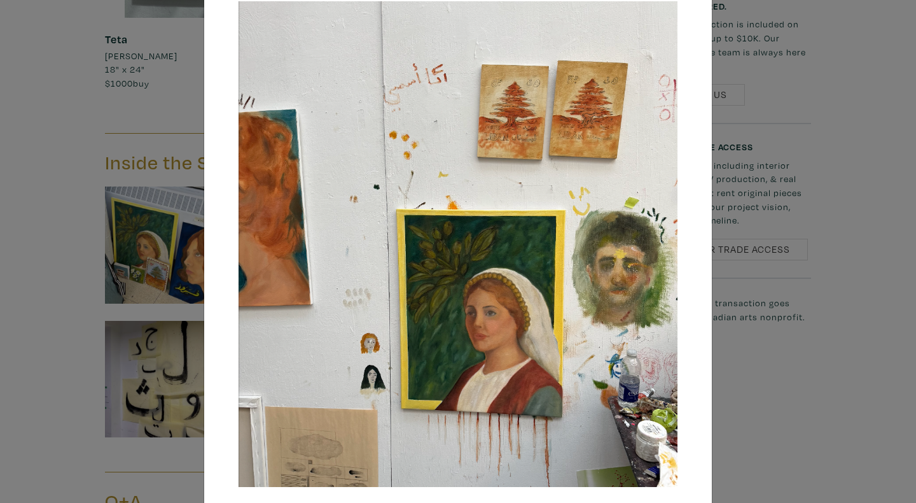
scroll to position [45, 0]
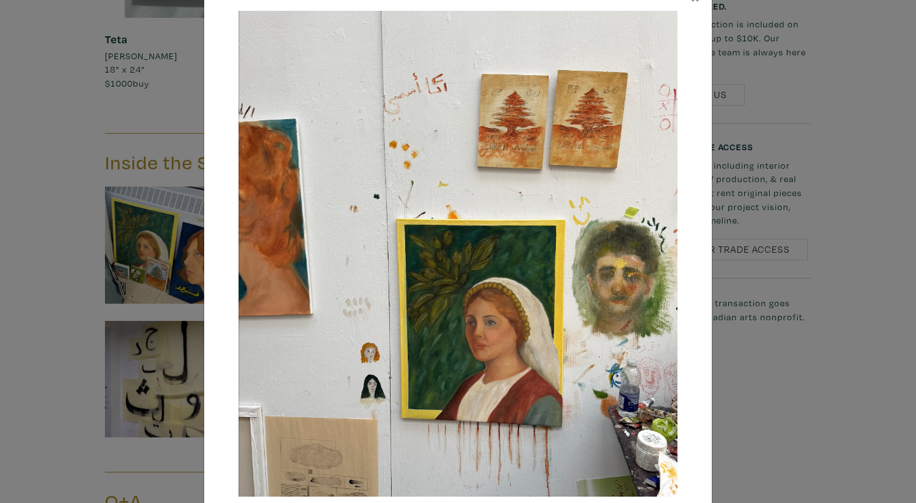
click at [799, 349] on div "× Save changes Close" at bounding box center [458, 251] width 916 height 503
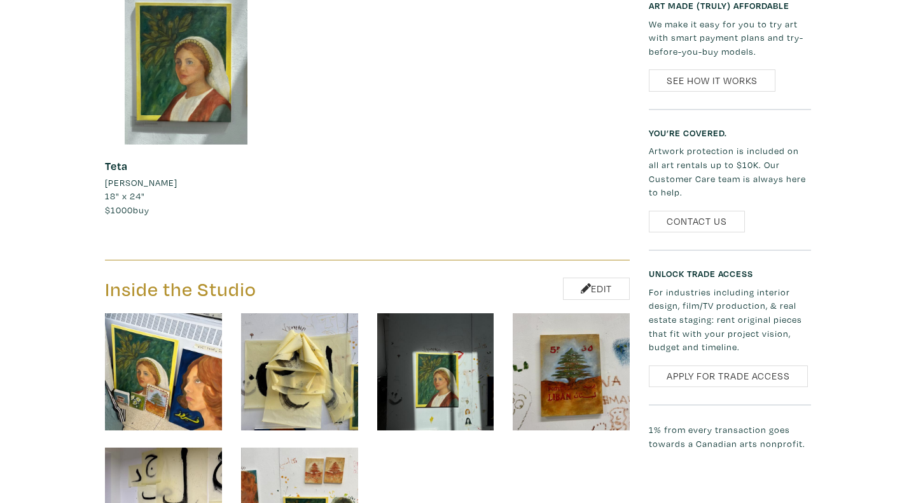
scroll to position [1170, 0]
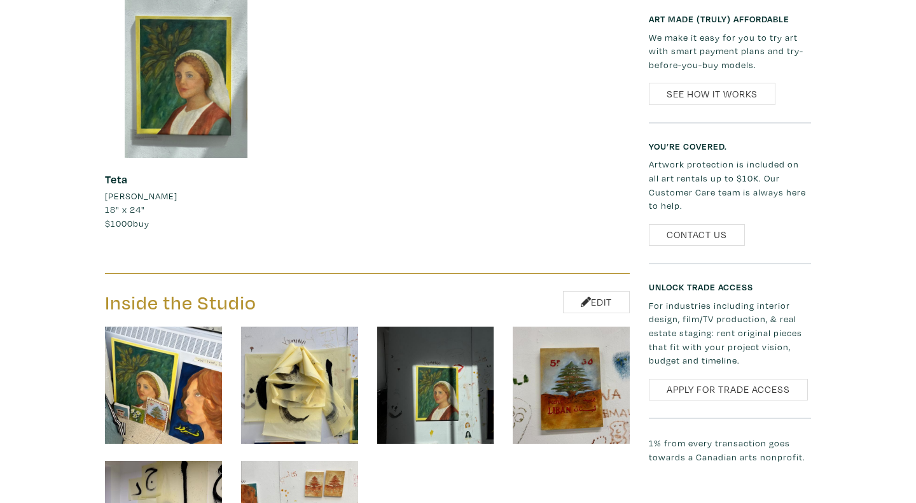
click at [547, 358] on img at bounding box center [571, 384] width 117 height 117
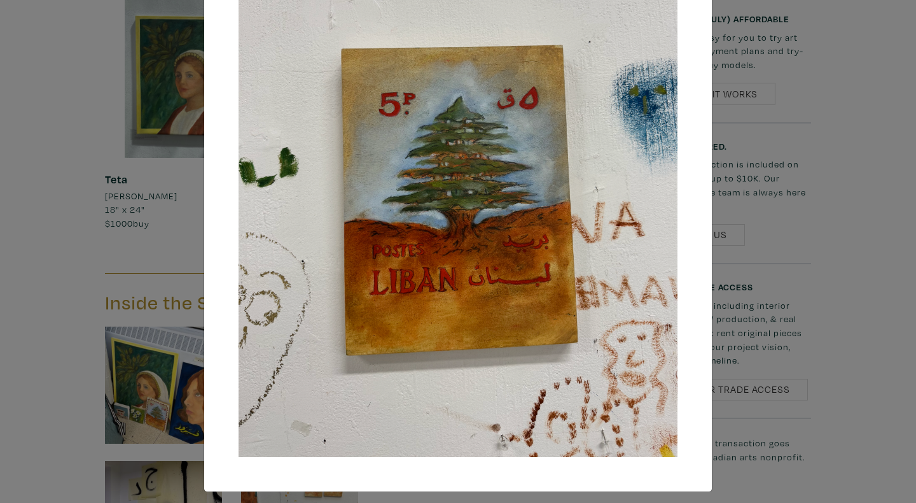
scroll to position [140, 0]
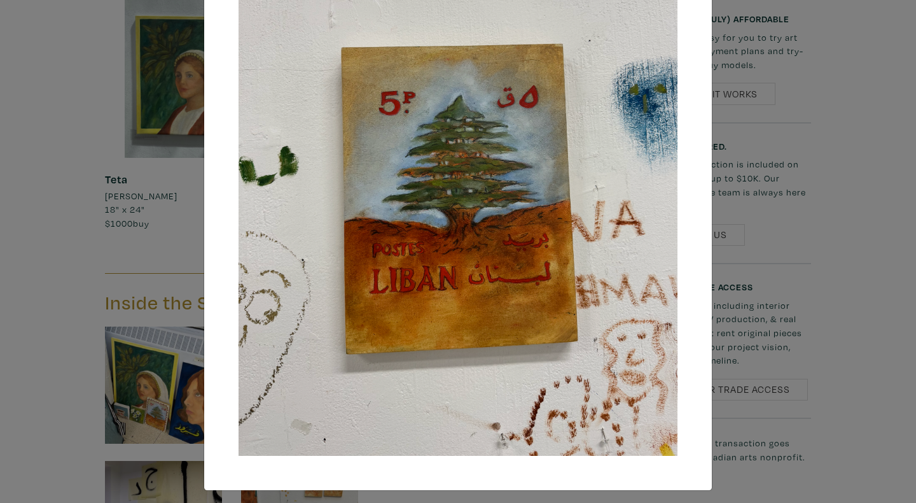
click at [769, 415] on div "× Save changes Close" at bounding box center [458, 251] width 916 height 503
